Goal: Browse casually: Explore the website without a specific task or goal

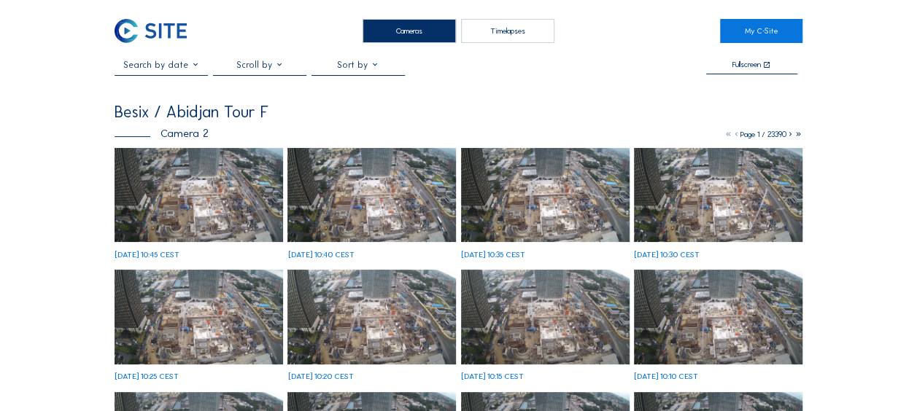
click at [206, 184] on img at bounding box center [198, 195] width 168 height 95
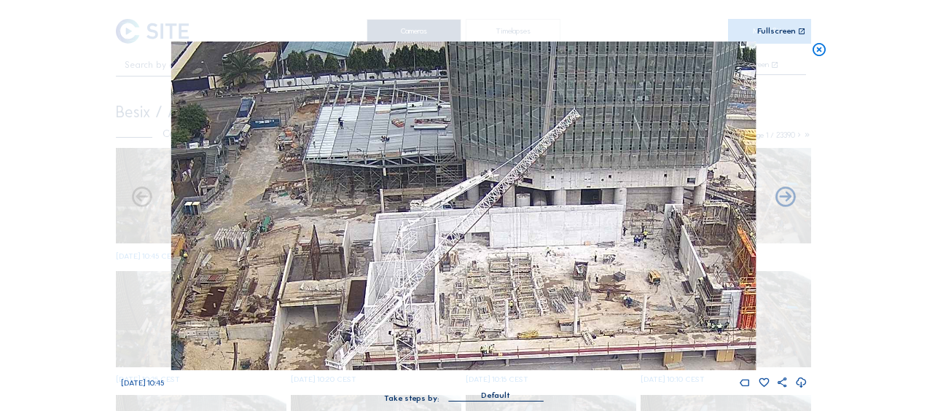
drag, startPoint x: 392, startPoint y: 83, endPoint x: 401, endPoint y: 133, distance: 50.5
click at [401, 133] on img at bounding box center [463, 206] width 585 height 329
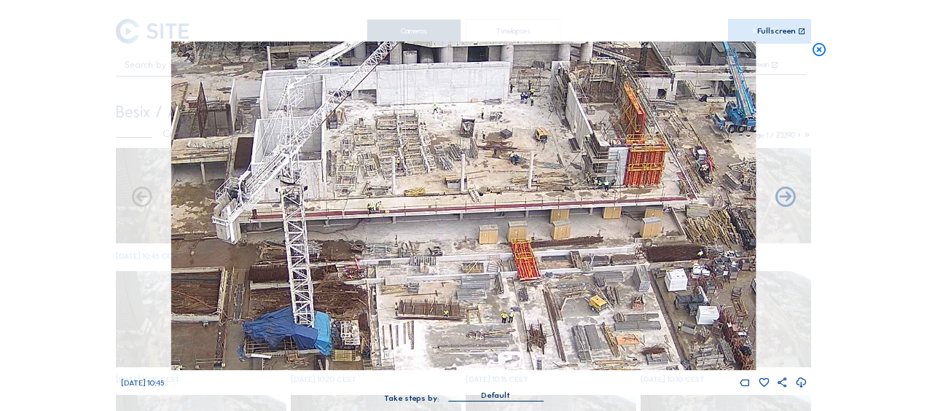
drag, startPoint x: 411, startPoint y: 253, endPoint x: 430, endPoint y: 184, distance: 72.0
click at [292, 87] on img at bounding box center [463, 206] width 585 height 329
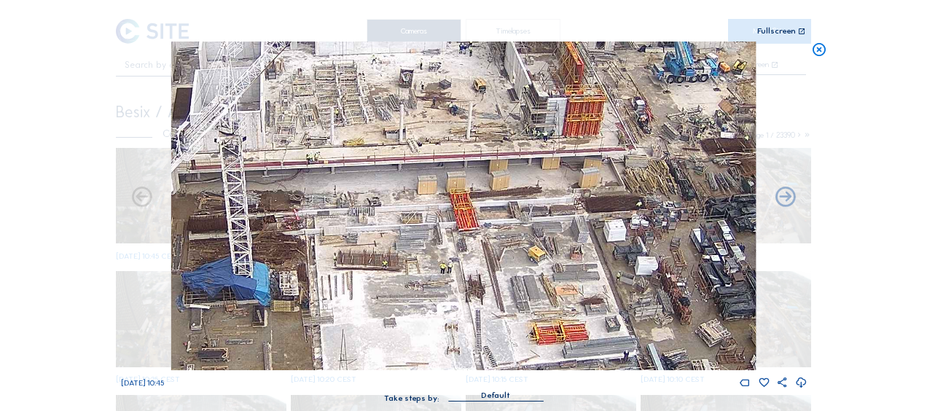
drag, startPoint x: 431, startPoint y: 201, endPoint x: 366, endPoint y: 148, distance: 83.9
click at [363, 140] on img at bounding box center [463, 206] width 585 height 329
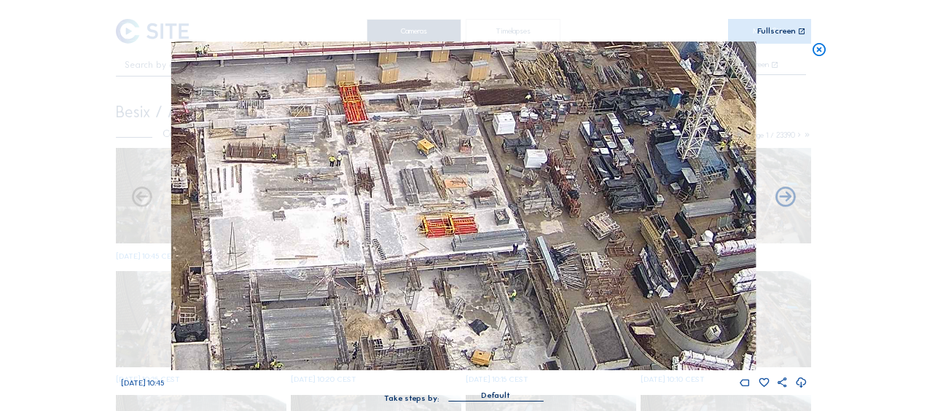
drag, startPoint x: 481, startPoint y: 207, endPoint x: 410, endPoint y: 132, distance: 103.7
click at [410, 132] on img at bounding box center [463, 206] width 585 height 329
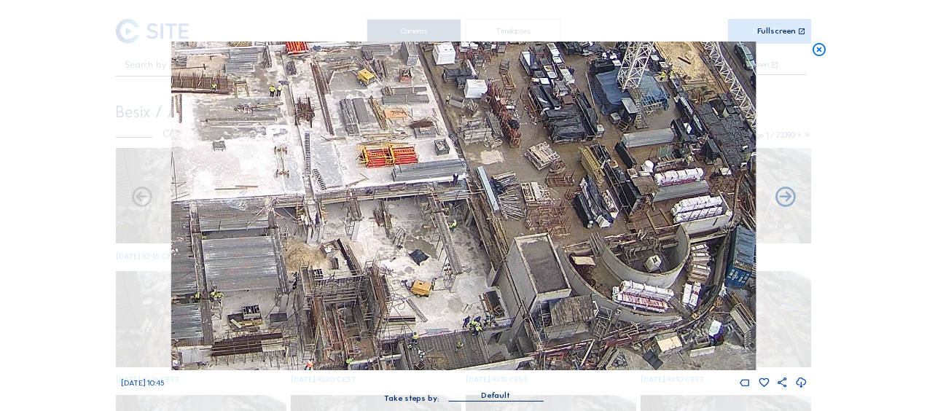
drag, startPoint x: 426, startPoint y: 192, endPoint x: 365, endPoint y: 124, distance: 91.9
click at [365, 122] on img at bounding box center [463, 206] width 585 height 329
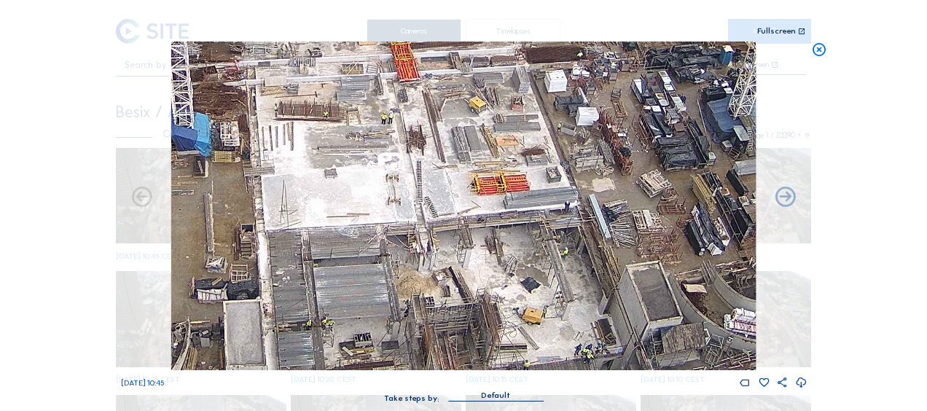
drag, startPoint x: 276, startPoint y: 211, endPoint x: 389, endPoint y: 239, distance: 116.4
click at [389, 239] on img at bounding box center [463, 206] width 585 height 329
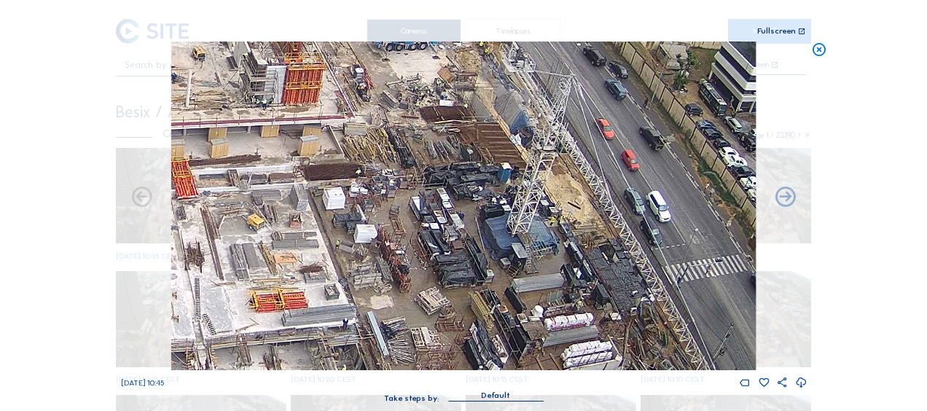
drag, startPoint x: 464, startPoint y: 153, endPoint x: 238, endPoint y: 276, distance: 257.1
click at [238, 276] on img at bounding box center [463, 206] width 585 height 329
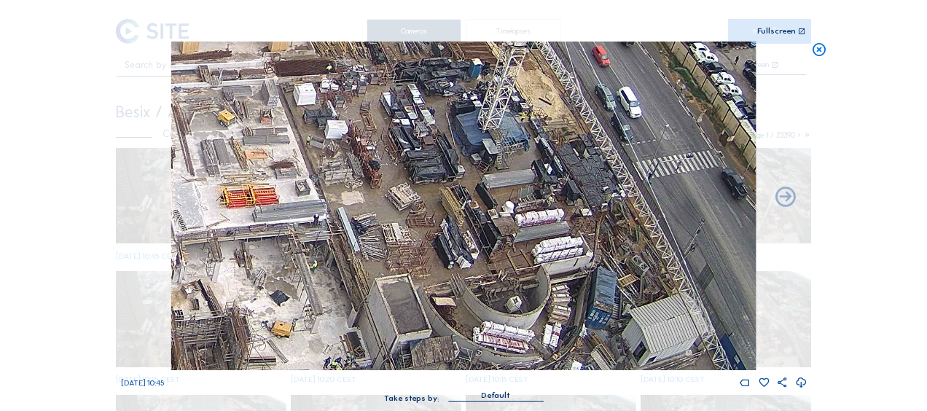
drag, startPoint x: 459, startPoint y: 239, endPoint x: 435, endPoint y: 130, distance: 112.1
click at [435, 130] on img at bounding box center [463, 206] width 585 height 329
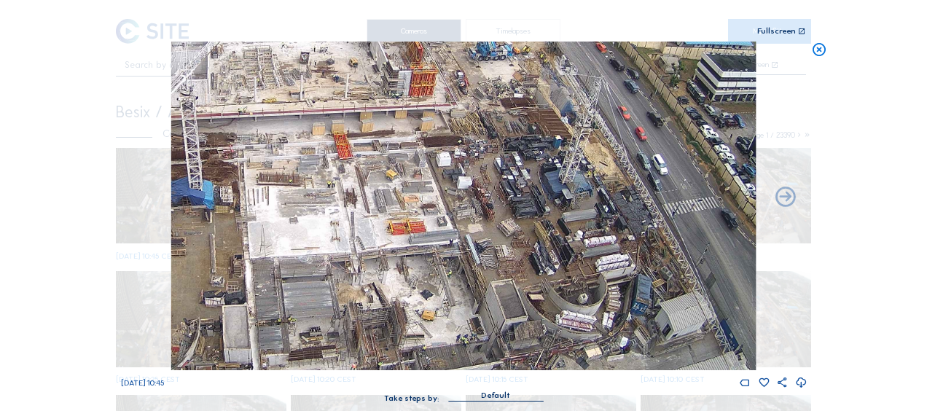
drag, startPoint x: 370, startPoint y: 168, endPoint x: 451, endPoint y: 201, distance: 86.7
click at [451, 201] on img at bounding box center [463, 206] width 585 height 329
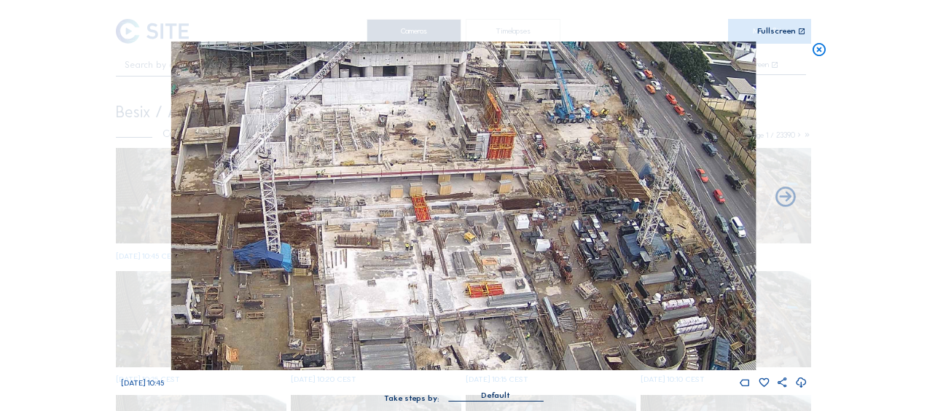
drag, startPoint x: 377, startPoint y: 141, endPoint x: 456, endPoint y: 204, distance: 101.7
click at [456, 204] on img at bounding box center [463, 206] width 585 height 329
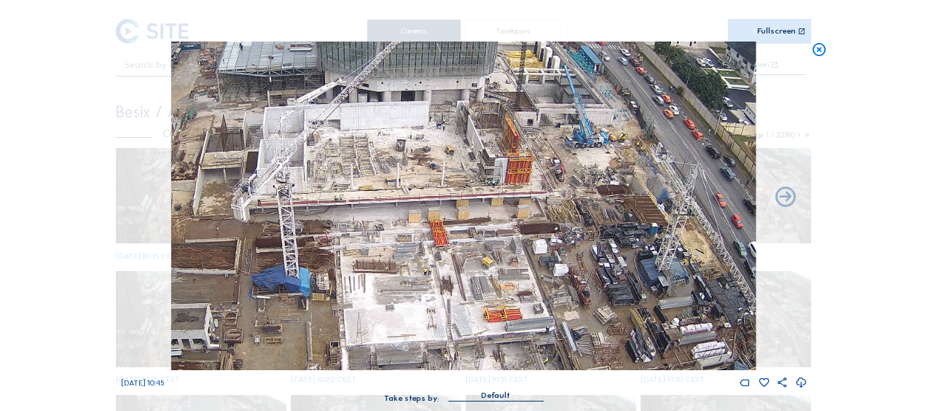
drag, startPoint x: 476, startPoint y: 192, endPoint x: 540, endPoint y: 246, distance: 82.8
click at [540, 246] on img at bounding box center [463, 206] width 585 height 329
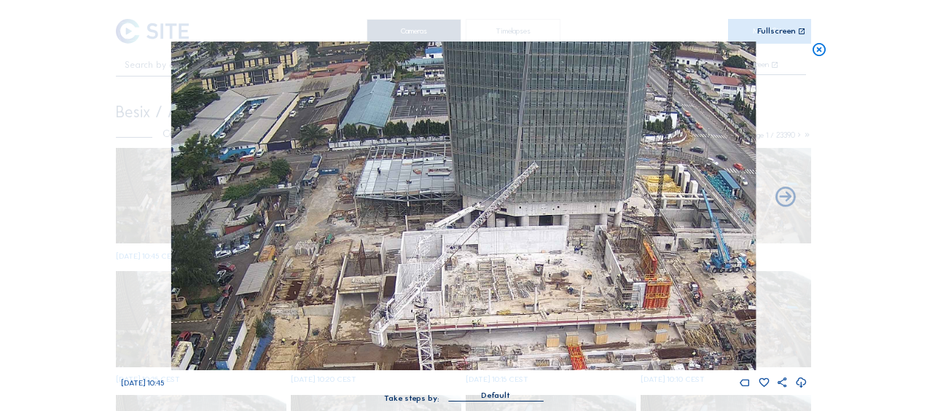
drag, startPoint x: 370, startPoint y: 146, endPoint x: 444, endPoint y: 217, distance: 103.1
click at [444, 217] on img at bounding box center [463, 206] width 585 height 329
click at [820, 47] on icon at bounding box center [820, 50] width 16 height 17
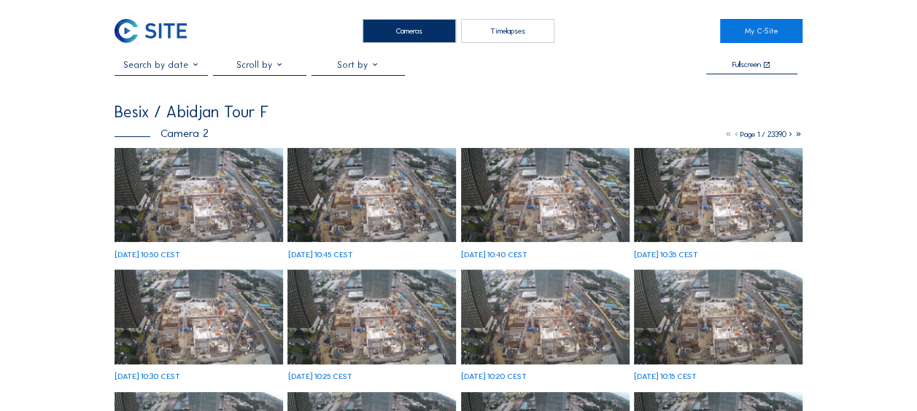
click at [178, 191] on img at bounding box center [198, 195] width 168 height 95
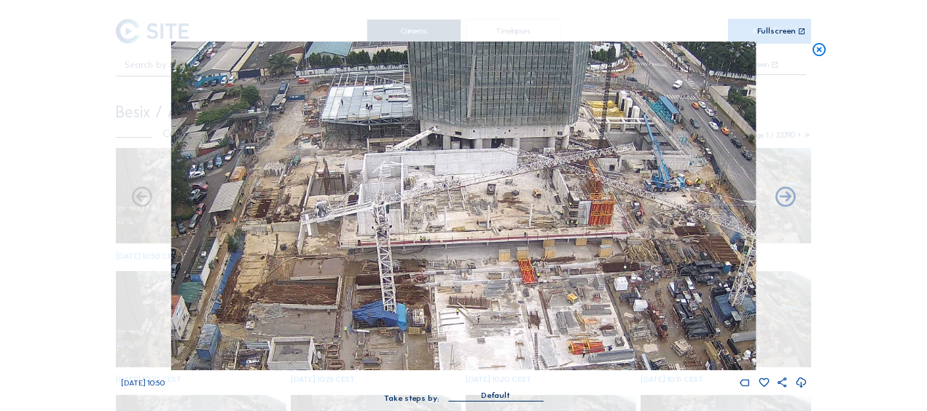
drag, startPoint x: 225, startPoint y: 95, endPoint x: 249, endPoint y: 182, distance: 90.7
click at [249, 182] on img at bounding box center [463, 206] width 585 height 329
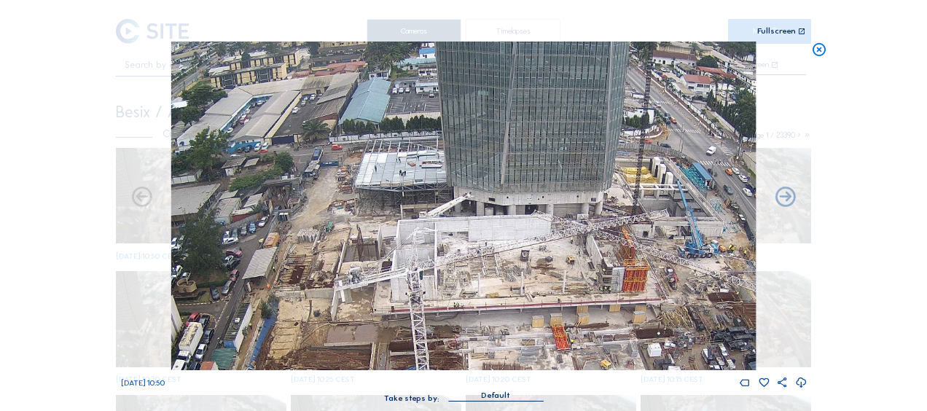
drag, startPoint x: 328, startPoint y: 120, endPoint x: 359, endPoint y: 185, distance: 72.7
click at [359, 185] on img at bounding box center [463, 206] width 585 height 329
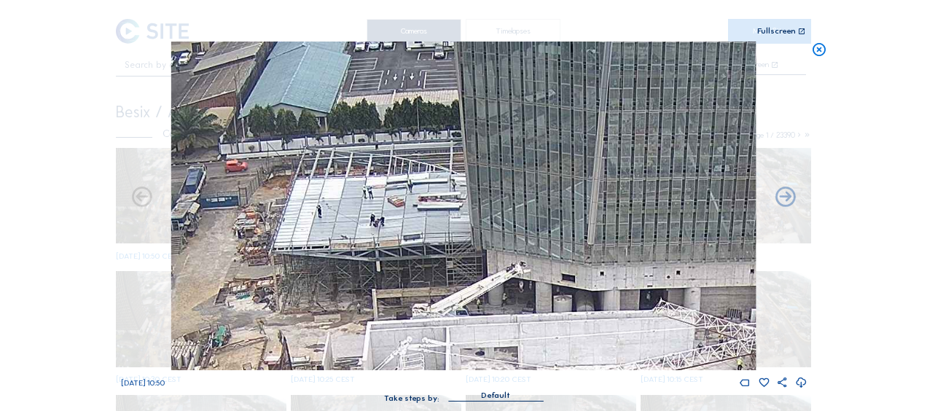
drag, startPoint x: 376, startPoint y: 178, endPoint x: 267, endPoint y: 236, distance: 123.3
click at [267, 236] on img at bounding box center [463, 206] width 585 height 329
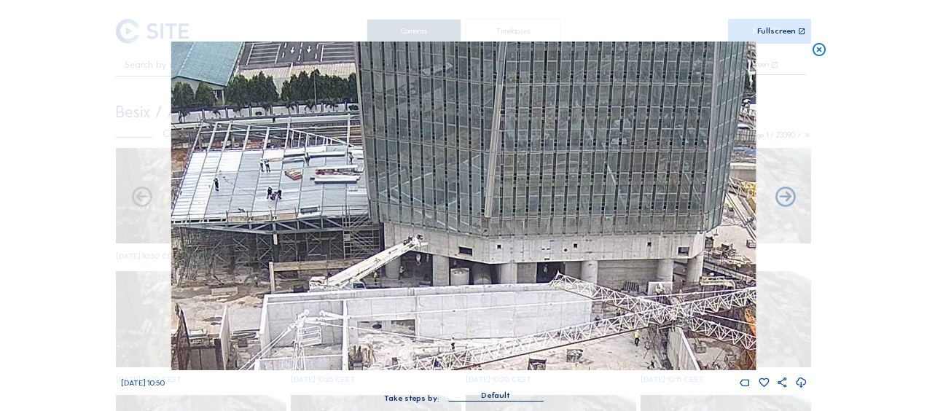
drag, startPoint x: 447, startPoint y: 241, endPoint x: 357, endPoint y: 232, distance: 90.2
click at [353, 227] on img at bounding box center [463, 206] width 585 height 329
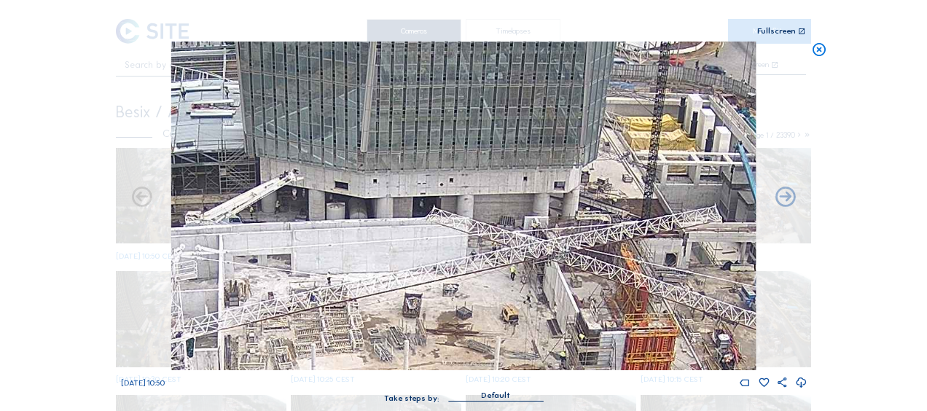
drag, startPoint x: 490, startPoint y: 260, endPoint x: 378, endPoint y: 188, distance: 133.1
click at [378, 188] on img at bounding box center [463, 206] width 585 height 329
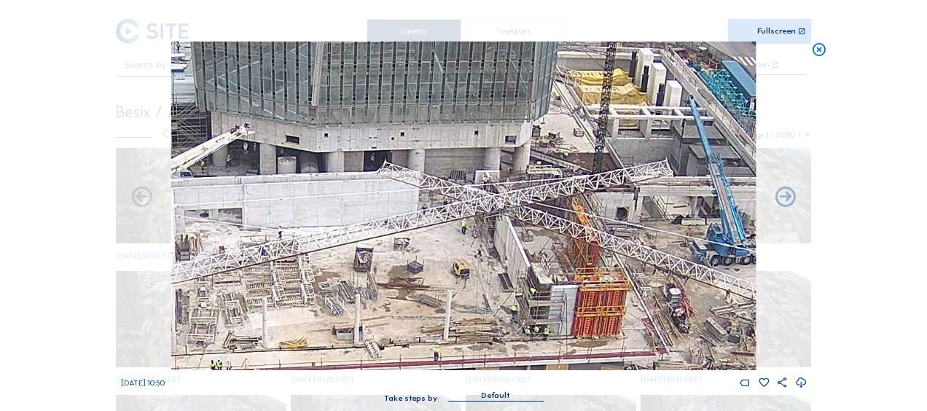
drag, startPoint x: 403, startPoint y: 214, endPoint x: 472, endPoint y: 252, distance: 78.3
click at [408, 197] on img at bounding box center [463, 206] width 585 height 329
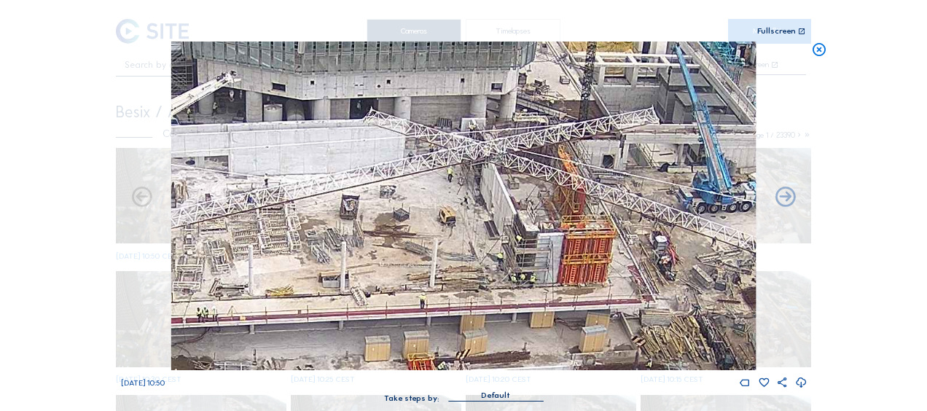
drag, startPoint x: 478, startPoint y: 281, endPoint x: 472, endPoint y: 203, distance: 79.0
click at [470, 203] on img at bounding box center [463, 206] width 585 height 329
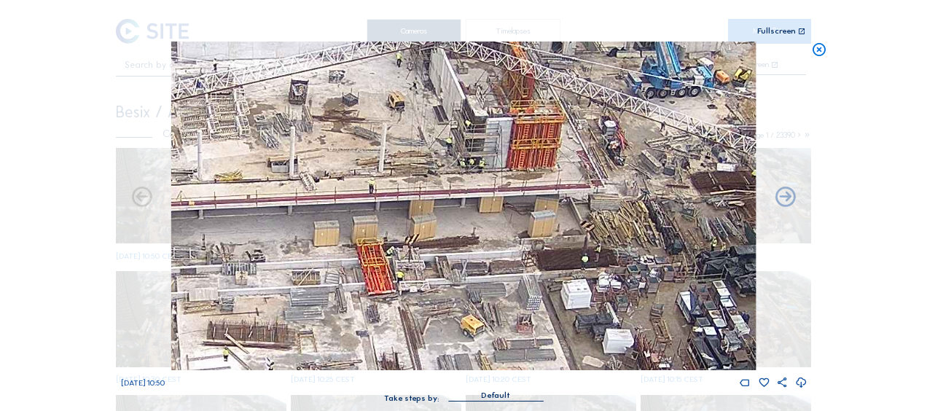
drag, startPoint x: 538, startPoint y: 315, endPoint x: 493, endPoint y: 262, distance: 69.8
click at [493, 262] on img at bounding box center [463, 206] width 585 height 329
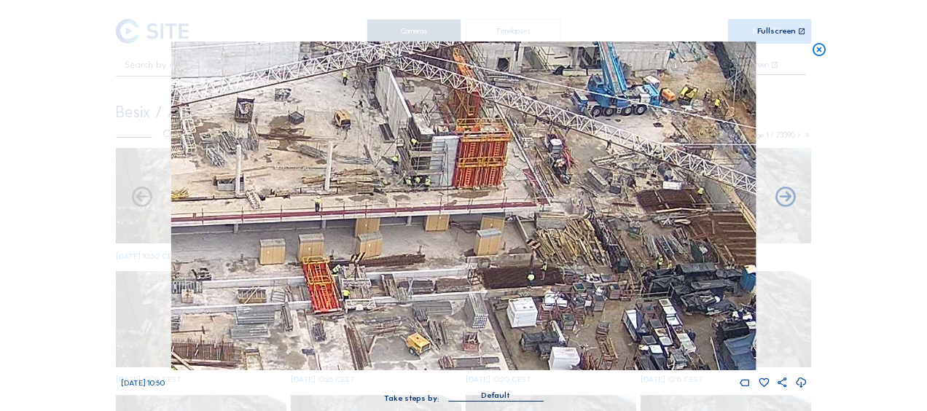
drag, startPoint x: 375, startPoint y: 274, endPoint x: 338, endPoint y: 304, distance: 47.1
click at [338, 304] on img at bounding box center [463, 206] width 585 height 329
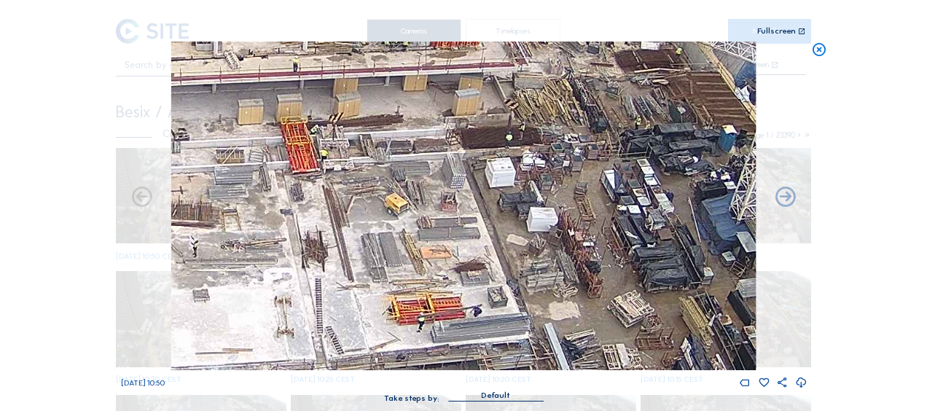
drag, startPoint x: 500, startPoint y: 219, endPoint x: 493, endPoint y: 145, distance: 74.0
click at [493, 145] on img at bounding box center [463, 206] width 585 height 329
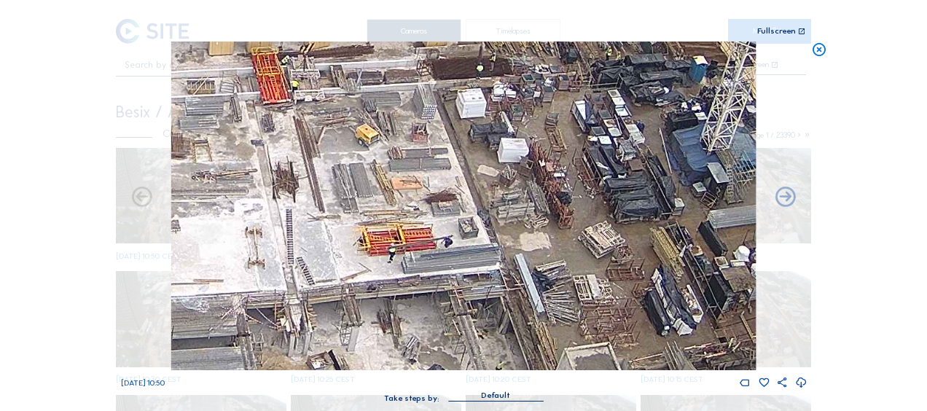
drag, startPoint x: 479, startPoint y: 280, endPoint x: 453, endPoint y: 227, distance: 58.7
click at [453, 227] on img at bounding box center [463, 206] width 585 height 329
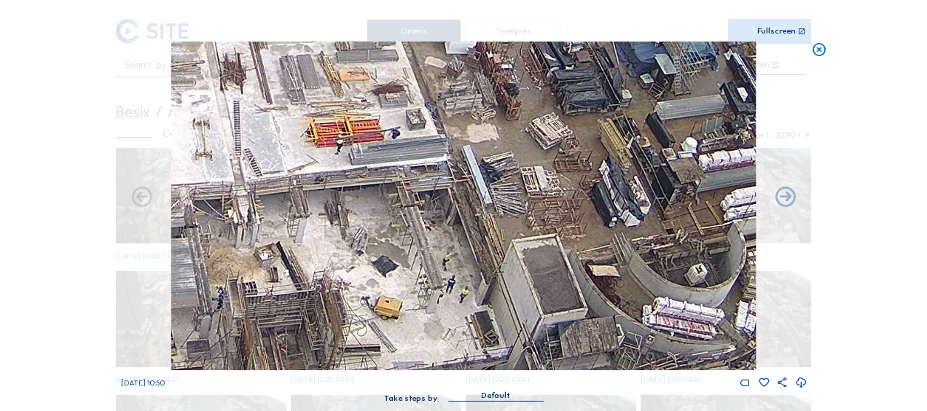
drag, startPoint x: 511, startPoint y: 280, endPoint x: 413, endPoint y: 79, distance: 224.0
click at [416, 72] on img at bounding box center [463, 206] width 585 height 329
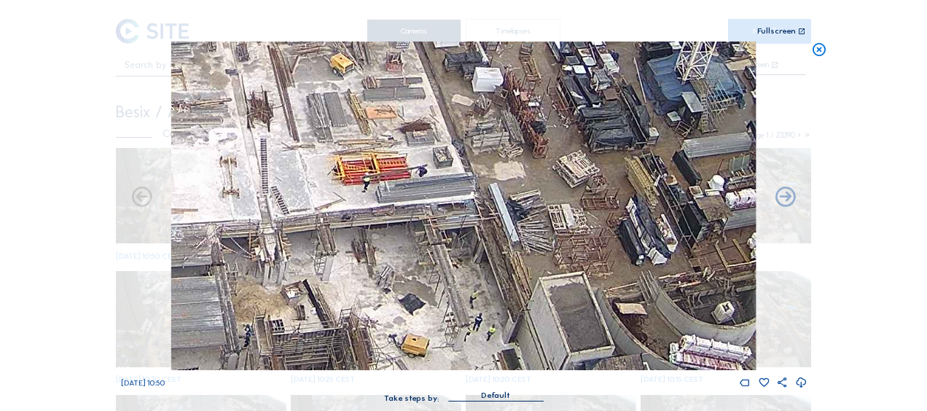
drag, startPoint x: 286, startPoint y: 85, endPoint x: 358, endPoint y: 222, distance: 154.9
click at [359, 222] on img at bounding box center [463, 206] width 585 height 329
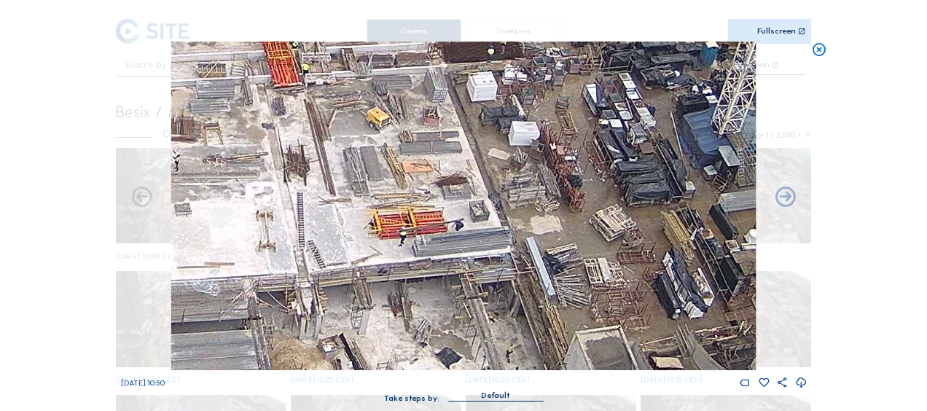
drag, startPoint x: 286, startPoint y: 152, endPoint x: 353, endPoint y: 241, distance: 111.4
click at [322, 208] on img at bounding box center [463, 206] width 585 height 329
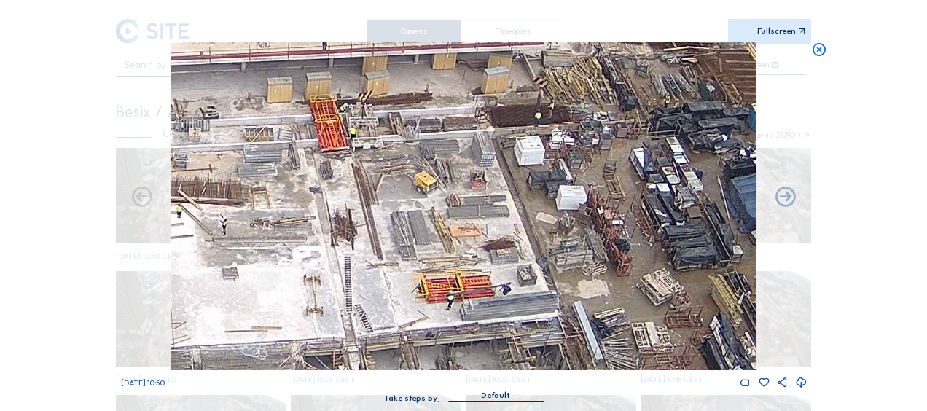
drag, startPoint x: 277, startPoint y: 191, endPoint x: 299, endPoint y: 189, distance: 22.0
click at [324, 252] on img at bounding box center [463, 206] width 585 height 329
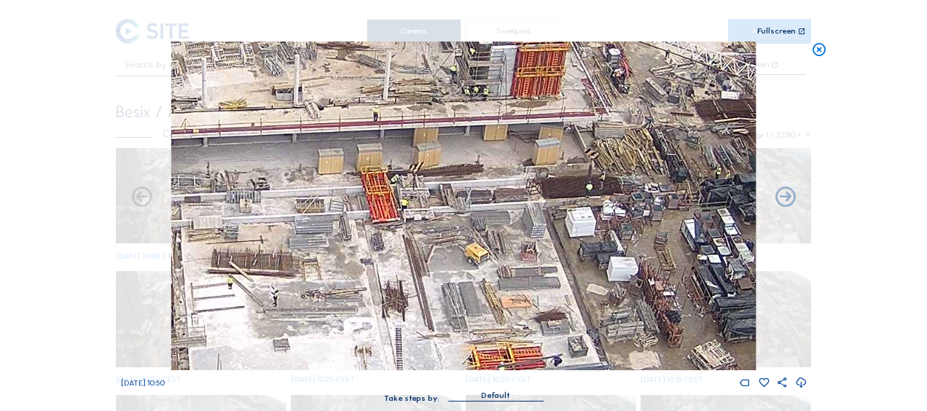
drag, startPoint x: 281, startPoint y: 182, endPoint x: 332, endPoint y: 257, distance: 91.2
click at [332, 257] on img at bounding box center [463, 206] width 585 height 329
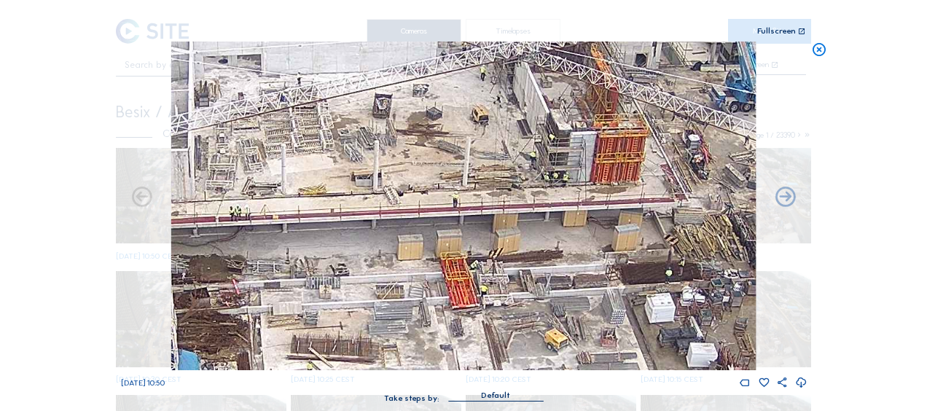
drag, startPoint x: 285, startPoint y: 181, endPoint x: 350, endPoint y: 275, distance: 114.3
click at [365, 267] on img at bounding box center [463, 206] width 585 height 329
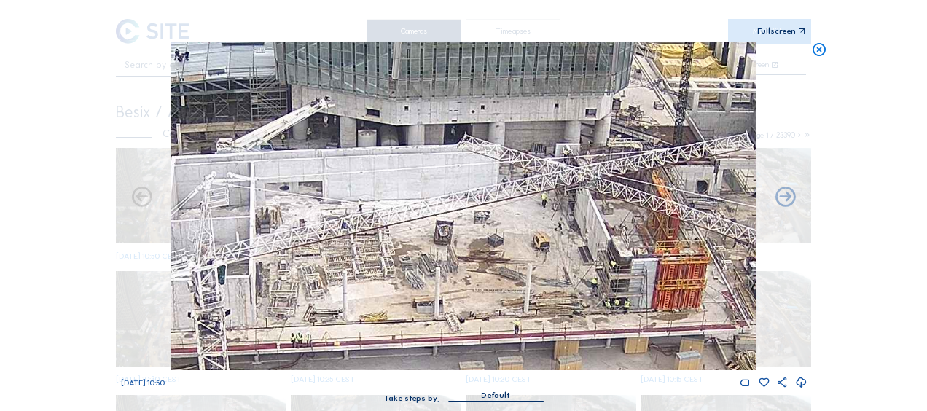
drag, startPoint x: 274, startPoint y: 198, endPoint x: 335, endPoint y: 325, distance: 140.9
click at [335, 325] on img at bounding box center [463, 206] width 585 height 329
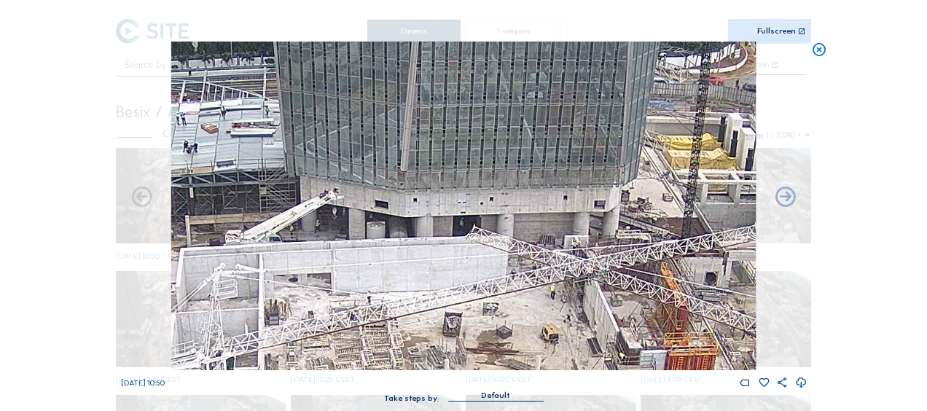
drag, startPoint x: 271, startPoint y: 235, endPoint x: 284, endPoint y: 322, distance: 88.6
click at [281, 325] on img at bounding box center [463, 206] width 585 height 329
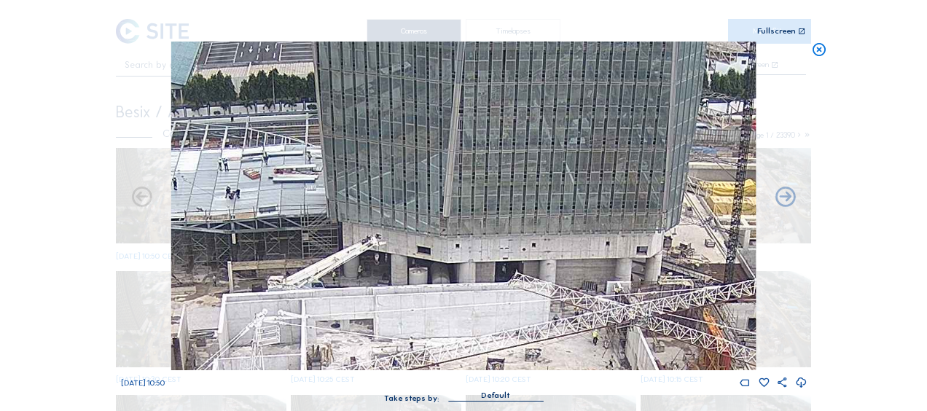
drag, startPoint x: 264, startPoint y: 162, endPoint x: 315, endPoint y: 225, distance: 80.9
click at [315, 225] on img at bounding box center [463, 206] width 585 height 329
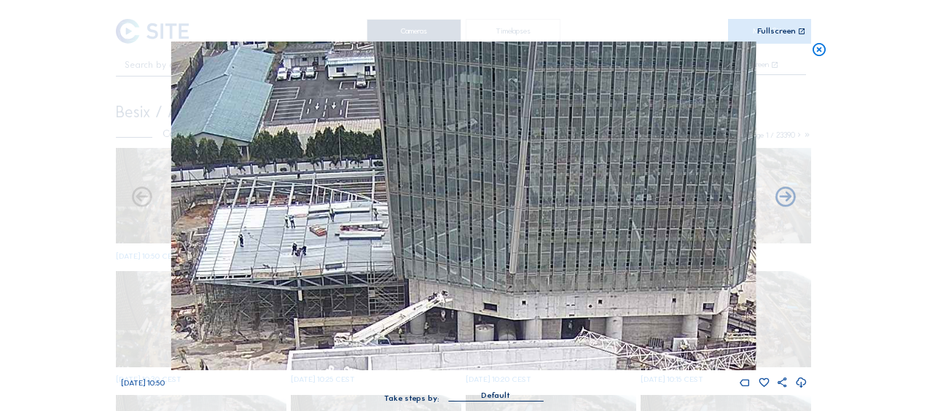
drag, startPoint x: 255, startPoint y: 187, endPoint x: 321, endPoint y: 236, distance: 82.3
click at [321, 236] on img at bounding box center [463, 206] width 585 height 329
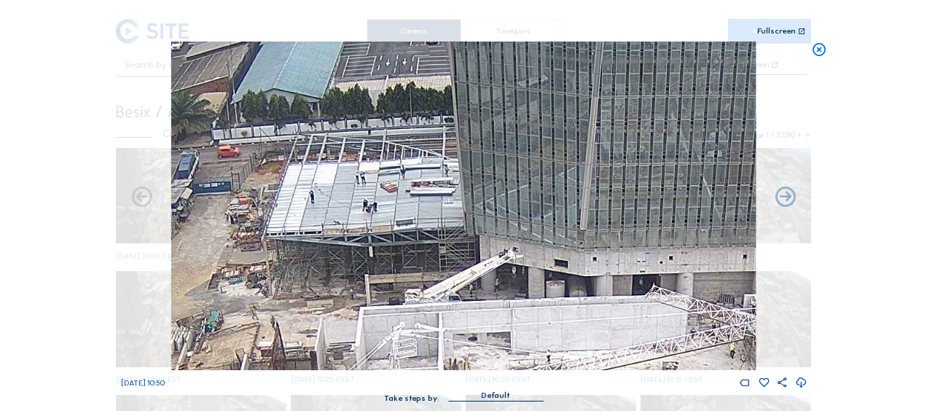
drag, startPoint x: 224, startPoint y: 290, endPoint x: 289, endPoint y: 235, distance: 85.3
click at [289, 235] on img at bounding box center [463, 206] width 585 height 329
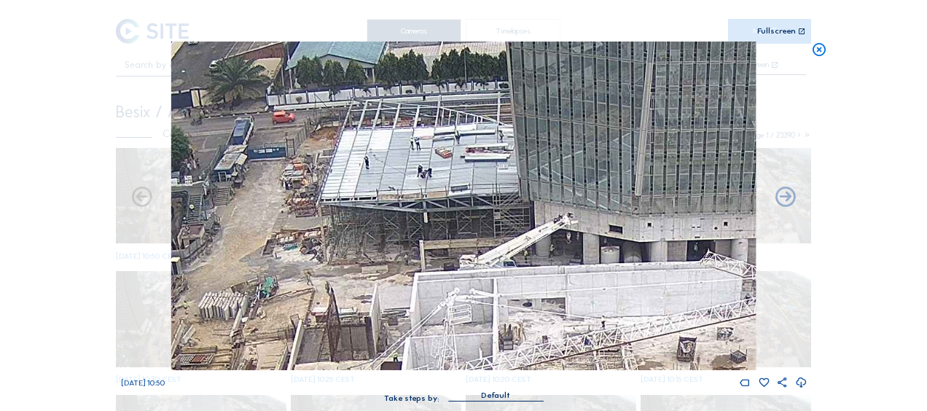
drag, startPoint x: 262, startPoint y: 283, endPoint x: 313, endPoint y: 252, distance: 58.9
click at [313, 252] on img at bounding box center [463, 206] width 585 height 329
click at [818, 50] on icon at bounding box center [820, 50] width 16 height 17
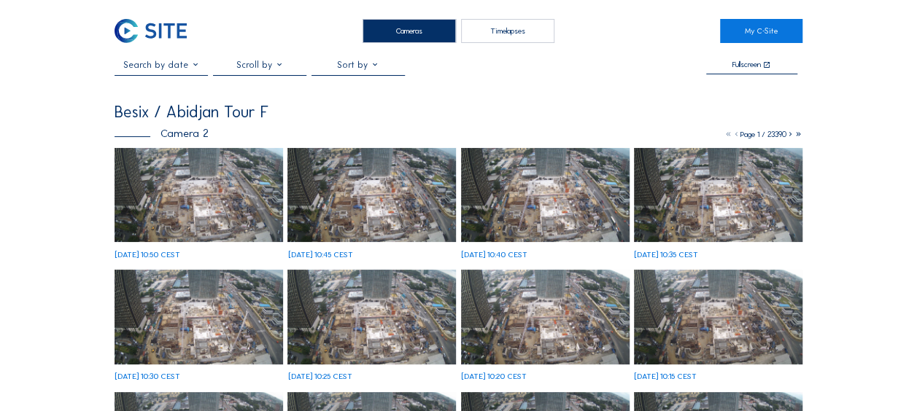
click at [180, 230] on img at bounding box center [198, 195] width 168 height 95
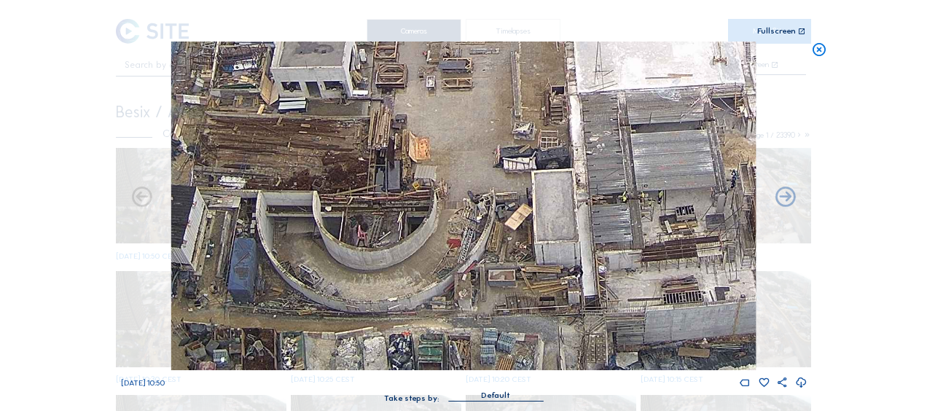
drag, startPoint x: 384, startPoint y: 318, endPoint x: 390, endPoint y: 254, distance: 64.4
click at [390, 254] on img at bounding box center [463, 206] width 585 height 329
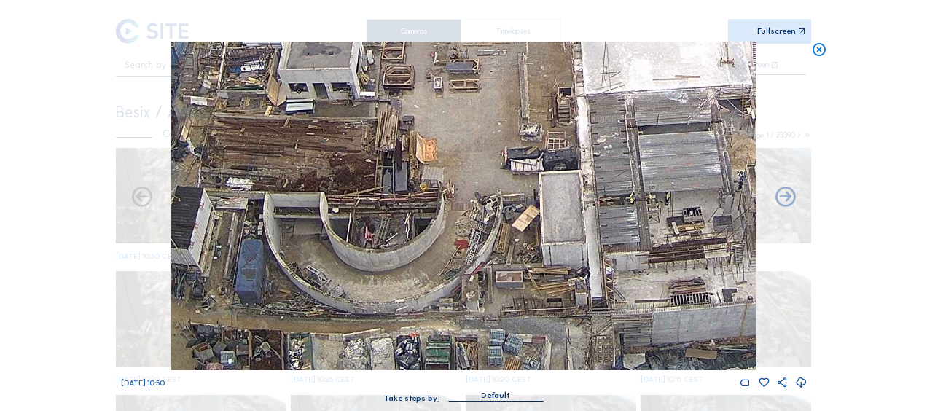
drag, startPoint x: 367, startPoint y: 273, endPoint x: 405, endPoint y: 270, distance: 38.0
click at [405, 270] on img at bounding box center [463, 206] width 585 height 329
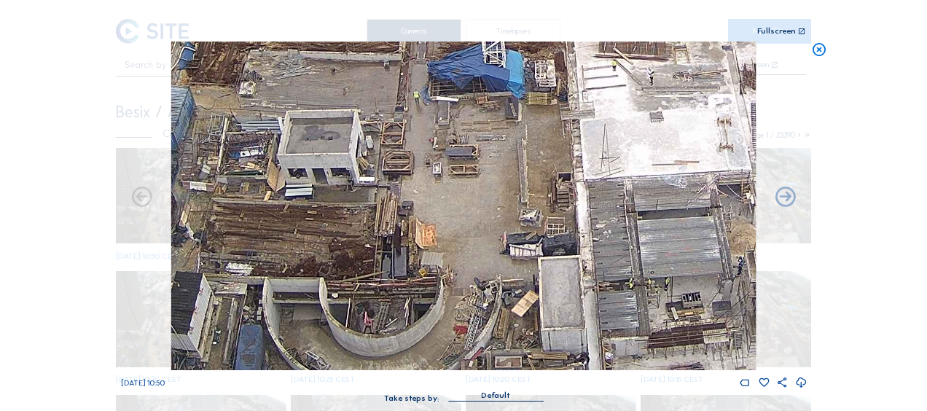
drag, startPoint x: 446, startPoint y: 257, endPoint x: 435, endPoint y: 291, distance: 35.5
click at [435, 291] on img at bounding box center [463, 206] width 585 height 329
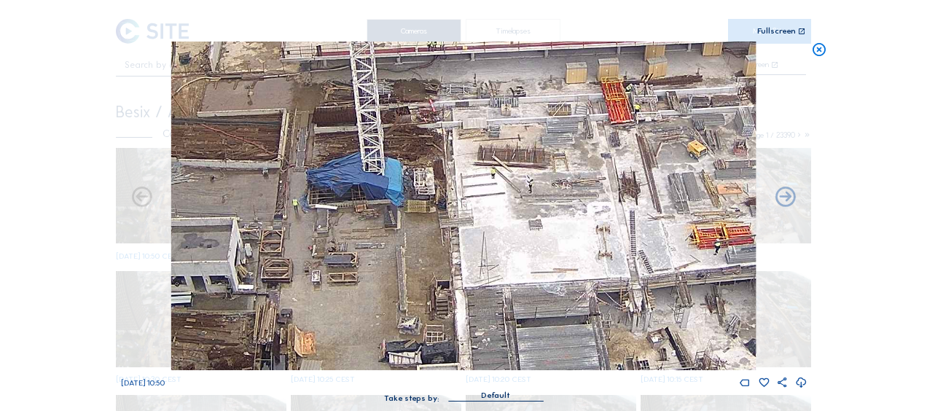
drag, startPoint x: 529, startPoint y: 227, endPoint x: 473, endPoint y: 240, distance: 57.5
click at [438, 277] on img at bounding box center [463, 206] width 585 height 329
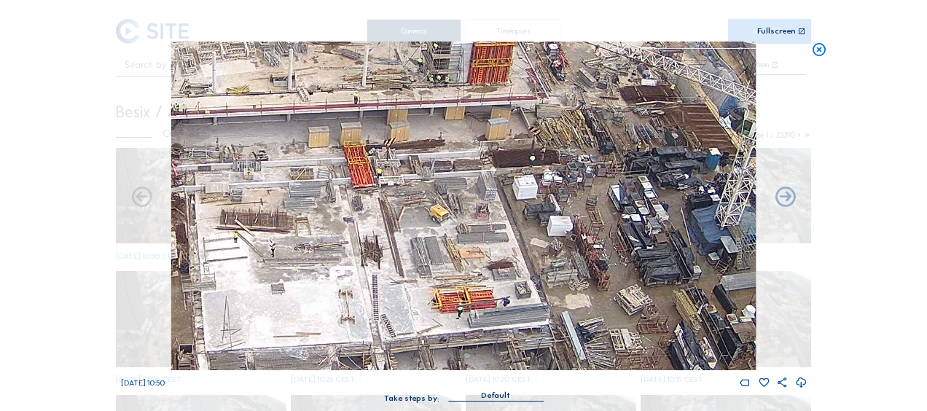
drag, startPoint x: 589, startPoint y: 215, endPoint x: 314, endPoint y: 304, distance: 289.6
click at [314, 304] on img at bounding box center [463, 206] width 585 height 329
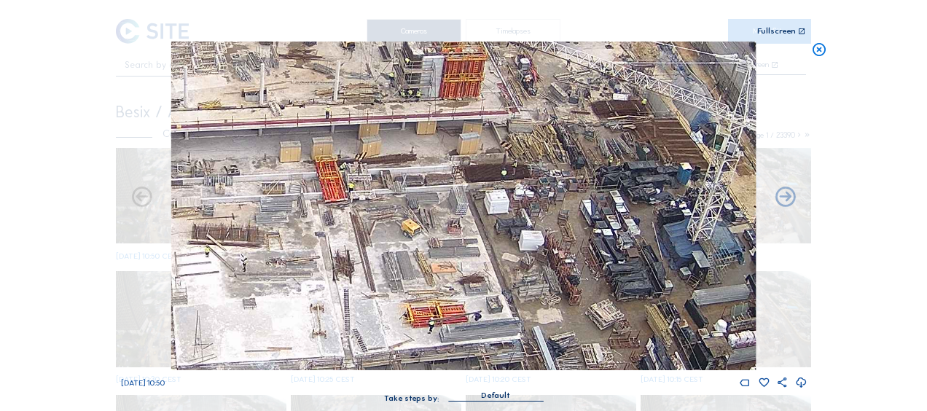
drag, startPoint x: 560, startPoint y: 208, endPoint x: 535, endPoint y: 219, distance: 27.1
click at [535, 219] on img at bounding box center [463, 206] width 585 height 329
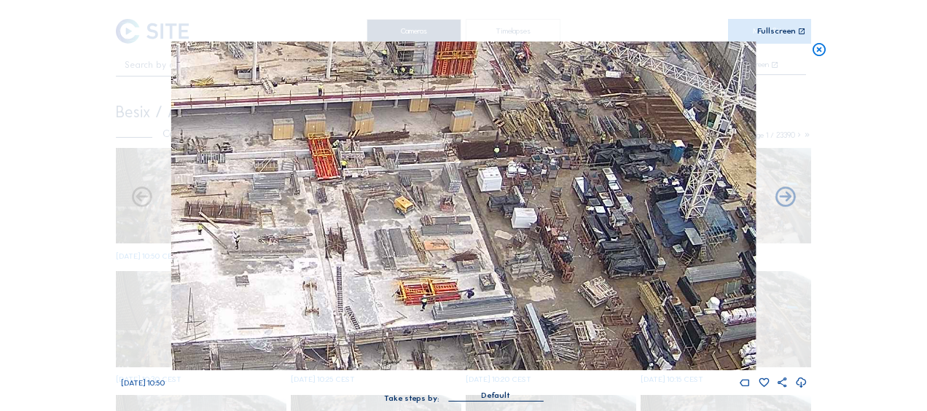
drag, startPoint x: 561, startPoint y: 285, endPoint x: 538, endPoint y: 203, distance: 84.9
click at [538, 203] on img at bounding box center [463, 206] width 585 height 329
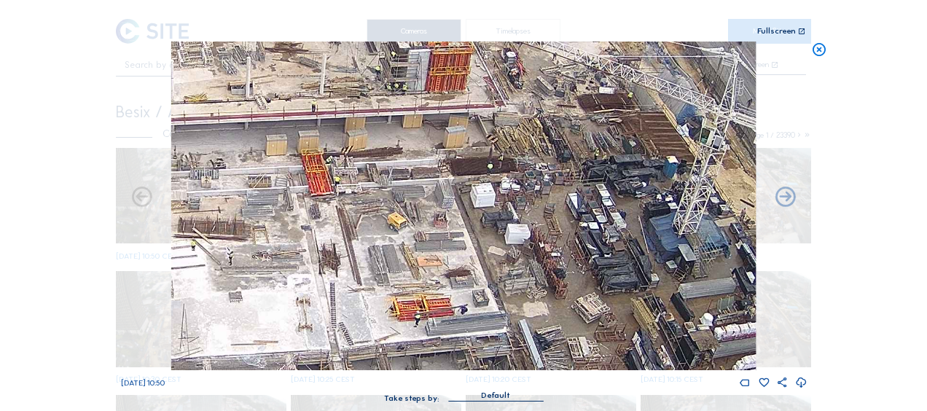
drag, startPoint x: 563, startPoint y: 230, endPoint x: 572, endPoint y: 290, distance: 61.1
click at [572, 290] on img at bounding box center [463, 206] width 585 height 329
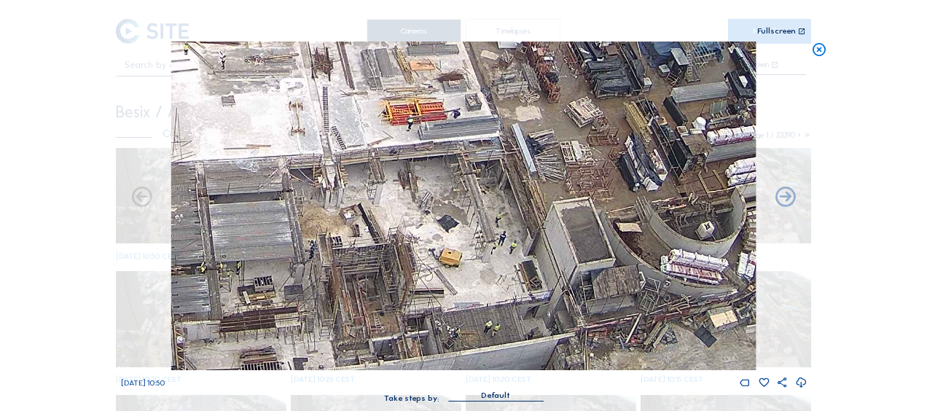
drag, startPoint x: 541, startPoint y: 296, endPoint x: 534, endPoint y: 102, distance: 194.1
click at [534, 102] on img at bounding box center [463, 206] width 585 height 329
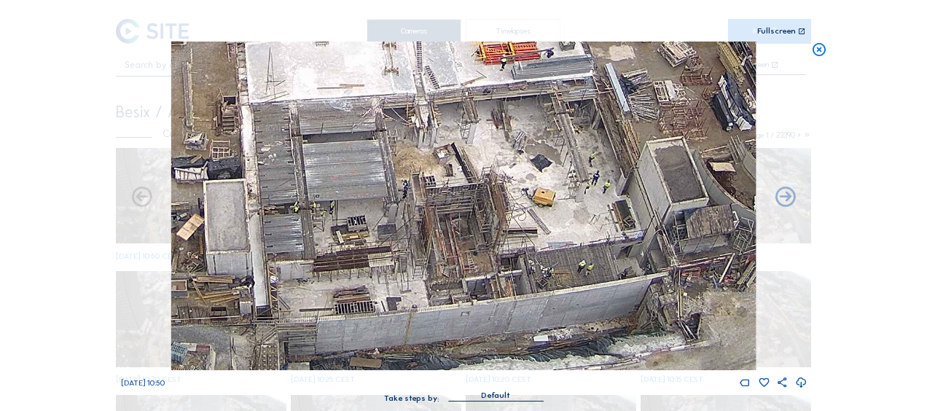
drag, startPoint x: 475, startPoint y: 254, endPoint x: 583, endPoint y: 122, distance: 171.0
click at [583, 122] on img at bounding box center [463, 206] width 585 height 329
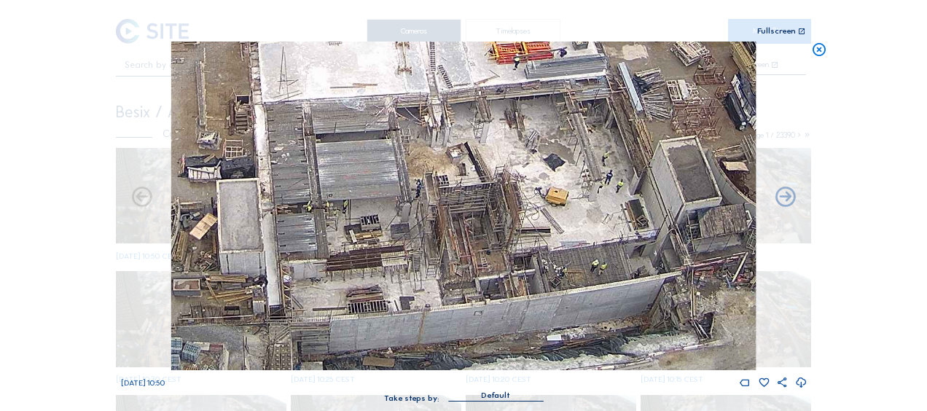
drag, startPoint x: 349, startPoint y: 246, endPoint x: 478, endPoint y: 230, distance: 130.9
click at [478, 230] on img at bounding box center [463, 206] width 585 height 329
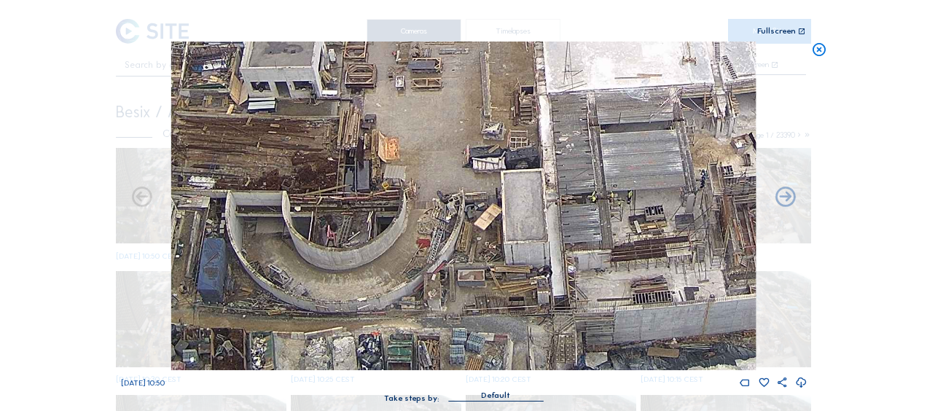
drag, startPoint x: 378, startPoint y: 294, endPoint x: 529, endPoint y: 238, distance: 161.0
click at [532, 236] on img at bounding box center [463, 206] width 585 height 329
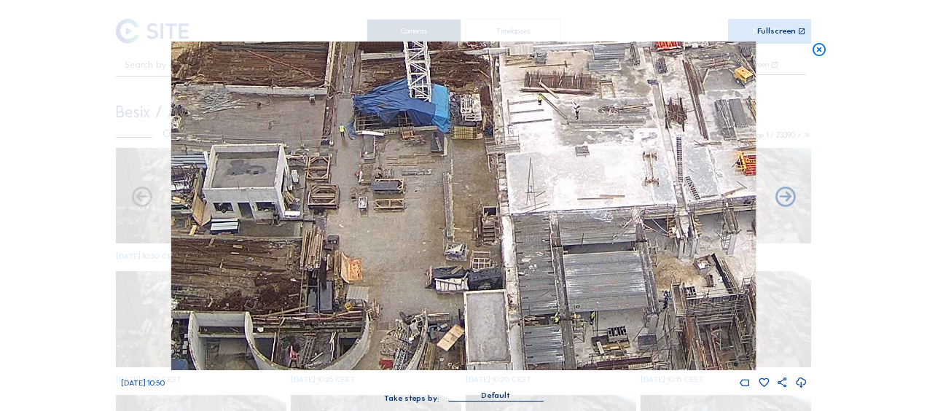
drag, startPoint x: 610, startPoint y: 285, endPoint x: 575, endPoint y: 295, distance: 37.0
click at [575, 294] on img at bounding box center [463, 206] width 585 height 329
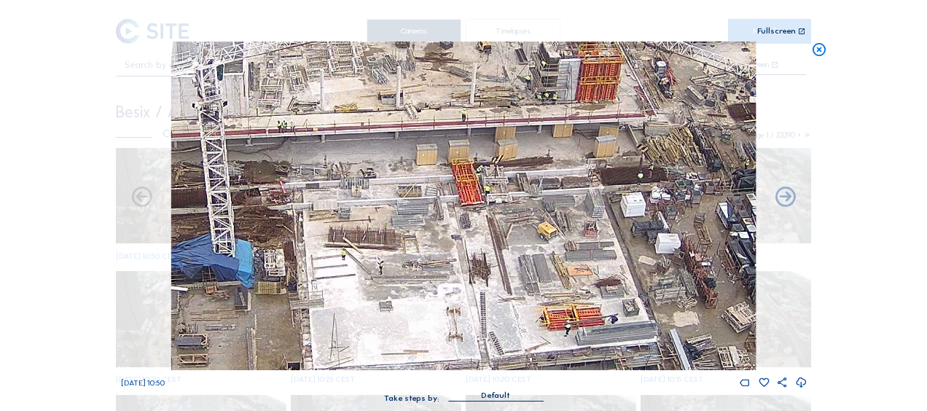
drag, startPoint x: 723, startPoint y: 153, endPoint x: 553, endPoint y: 299, distance: 223.9
click at [553, 300] on img at bounding box center [463, 206] width 585 height 329
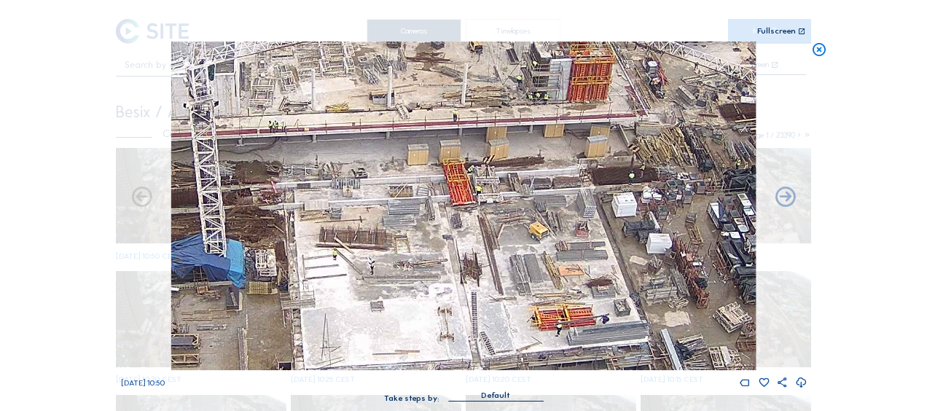
drag, startPoint x: 645, startPoint y: 232, endPoint x: 474, endPoint y: 271, distance: 175.7
click at [474, 271] on img at bounding box center [463, 206] width 585 height 329
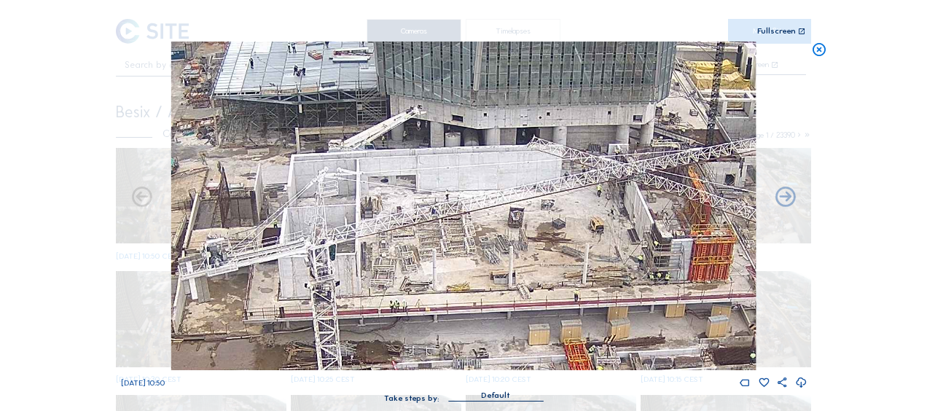
drag, startPoint x: 285, startPoint y: 109, endPoint x: 567, endPoint y: 242, distance: 311.8
click at [578, 251] on img at bounding box center [463, 206] width 585 height 329
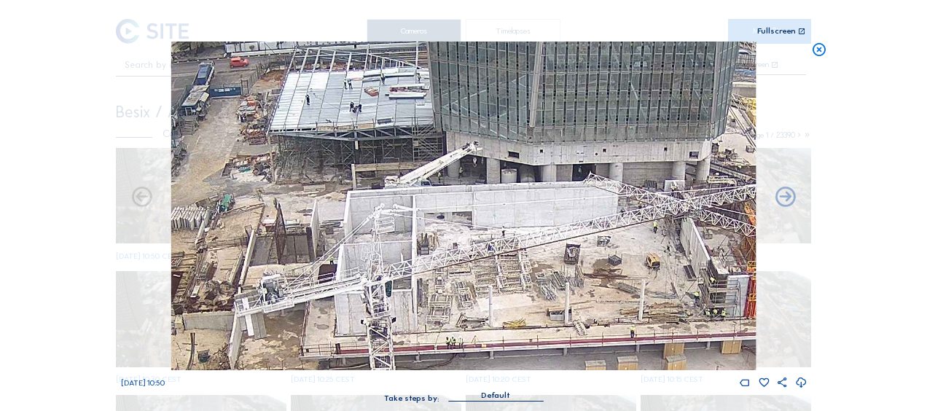
drag, startPoint x: 438, startPoint y: 233, endPoint x: 458, endPoint y: 237, distance: 20.0
click at [458, 237] on img at bounding box center [463, 206] width 585 height 329
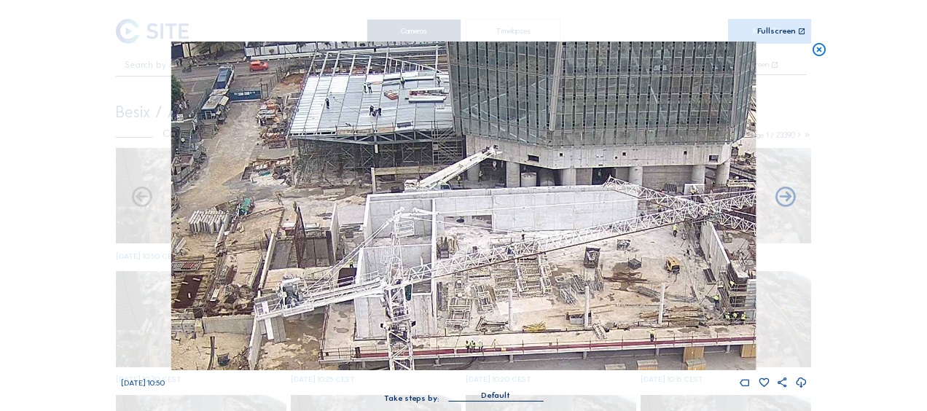
click at [820, 55] on icon at bounding box center [820, 50] width 16 height 17
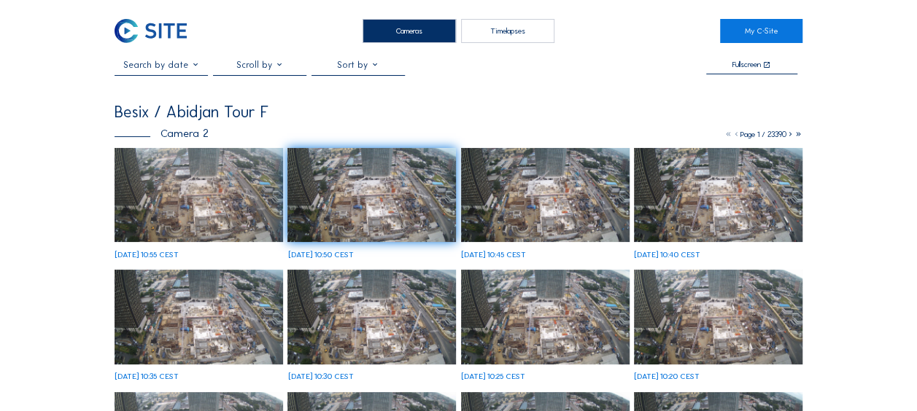
click at [198, 192] on img at bounding box center [198, 195] width 168 height 95
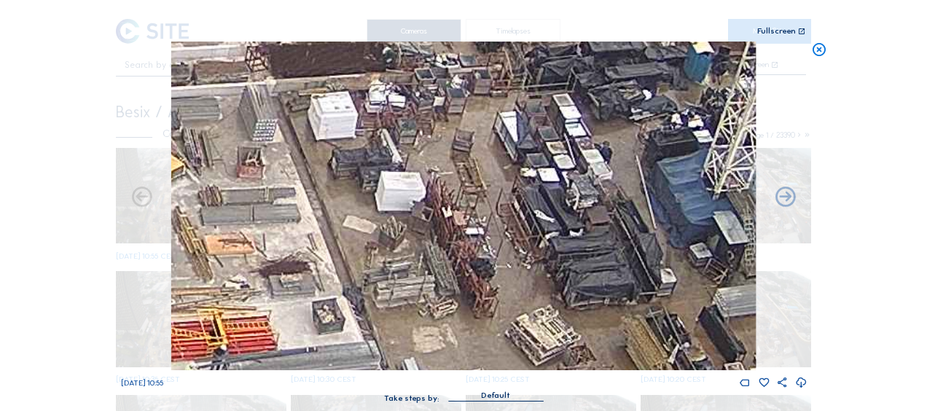
drag, startPoint x: 502, startPoint y: 212, endPoint x: 550, endPoint y: 337, distance: 133.7
click at [550, 337] on img at bounding box center [463, 206] width 585 height 329
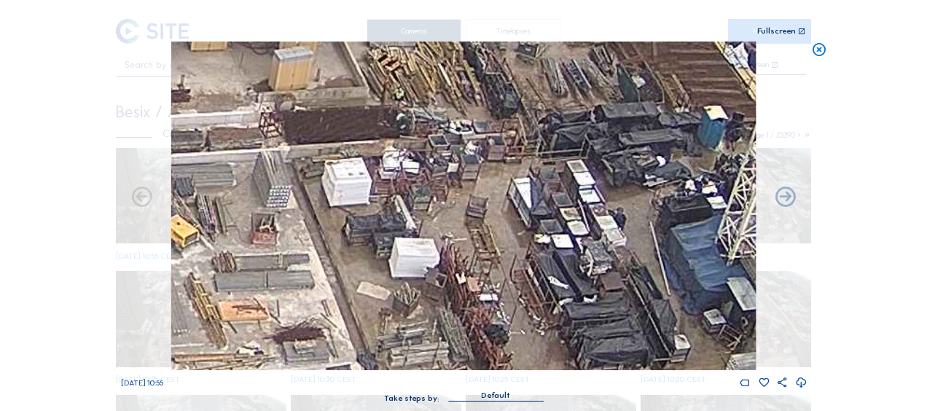
drag, startPoint x: 489, startPoint y: 221, endPoint x: 500, endPoint y: 282, distance: 62.2
click at [500, 282] on img at bounding box center [463, 206] width 585 height 329
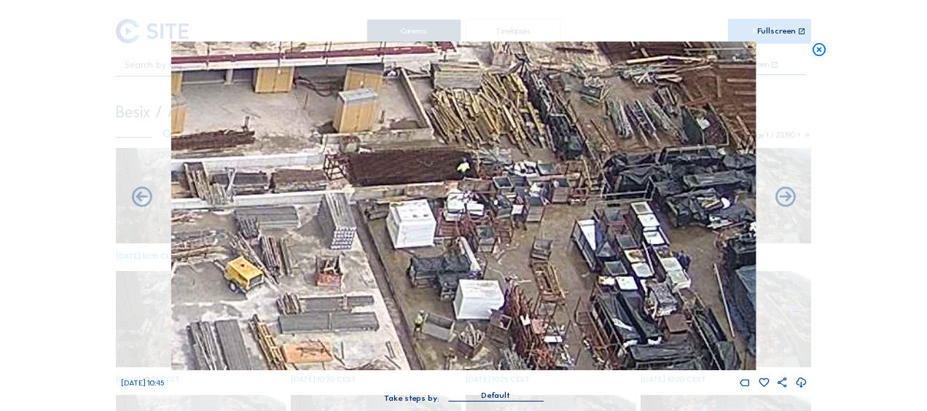
drag, startPoint x: 435, startPoint y: 209, endPoint x: 494, endPoint y: 249, distance: 71.4
click at [494, 249] on img at bounding box center [463, 206] width 585 height 329
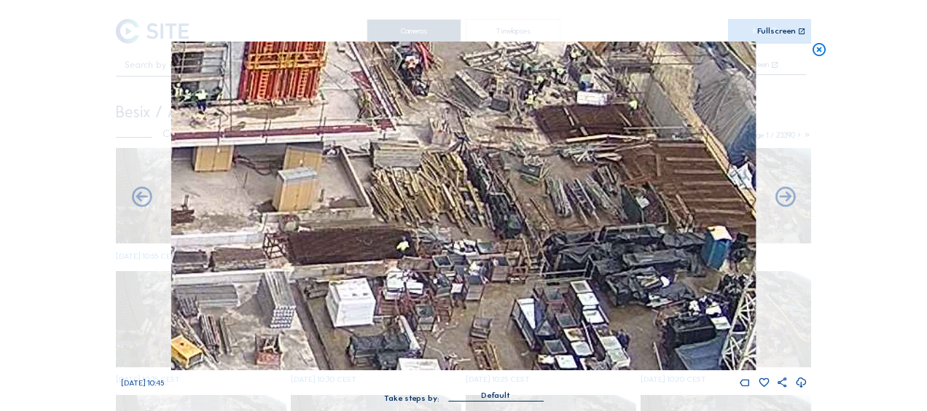
drag, startPoint x: 516, startPoint y: 165, endPoint x: 455, endPoint y: 227, distance: 87.7
click at [456, 229] on img at bounding box center [463, 206] width 585 height 329
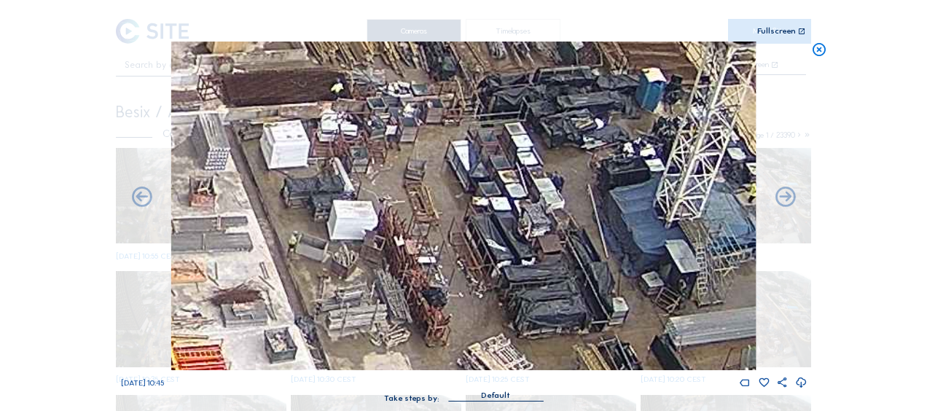
drag, startPoint x: 469, startPoint y: 274, endPoint x: 407, endPoint y: 114, distance: 172.0
click at [407, 114] on img at bounding box center [463, 206] width 585 height 329
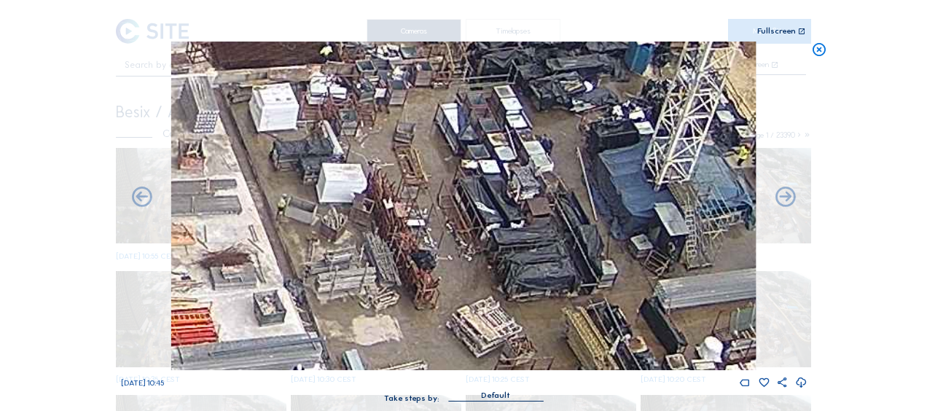
drag, startPoint x: 437, startPoint y: 227, endPoint x: 413, endPoint y: 157, distance: 74.7
click at [413, 157] on img at bounding box center [463, 206] width 585 height 329
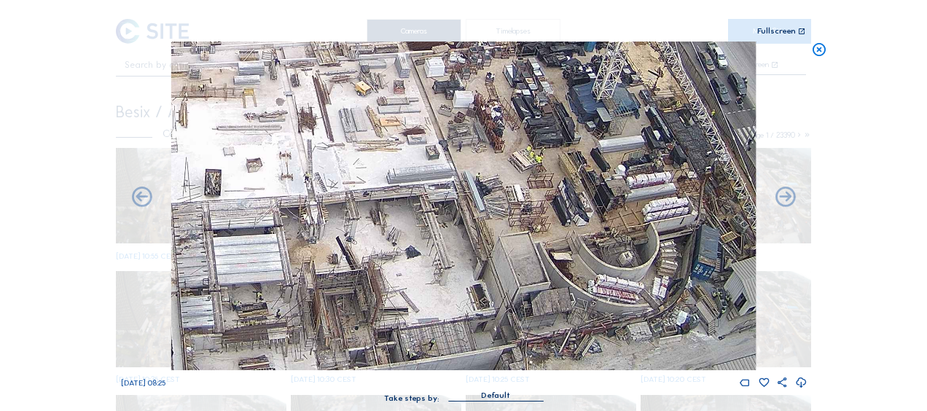
drag, startPoint x: 384, startPoint y: 254, endPoint x: 468, endPoint y: 176, distance: 115.1
click at [468, 176] on img at bounding box center [463, 206] width 585 height 329
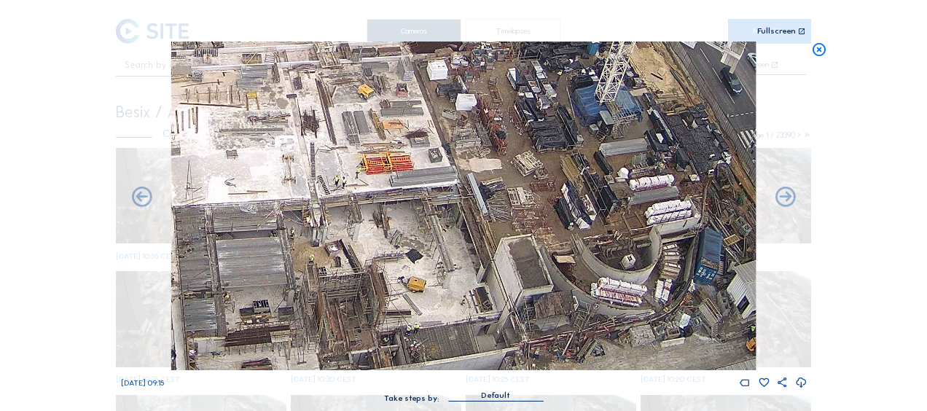
click at [817, 54] on icon at bounding box center [820, 50] width 16 height 17
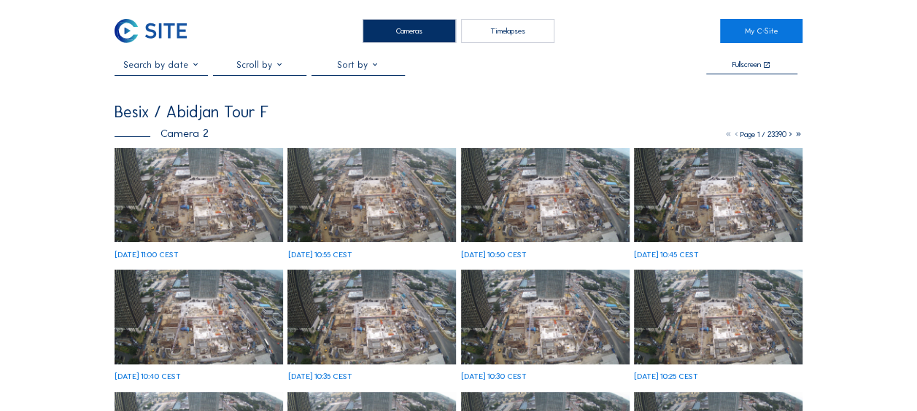
click at [216, 195] on img at bounding box center [198, 195] width 168 height 95
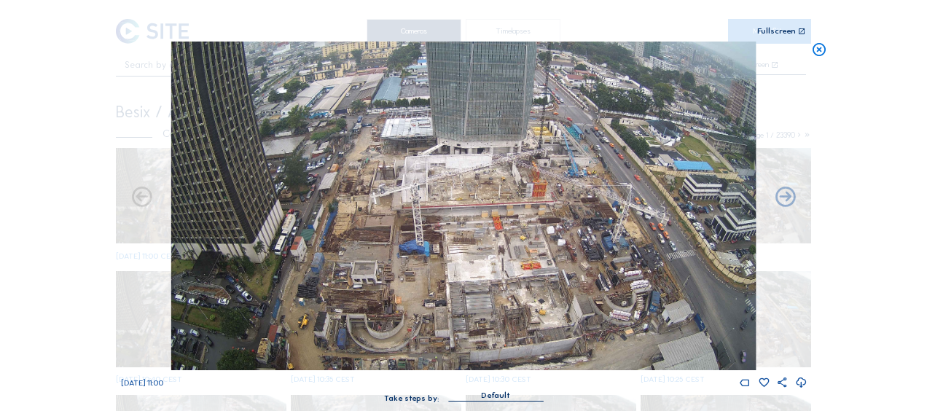
click at [817, 51] on icon at bounding box center [820, 50] width 16 height 17
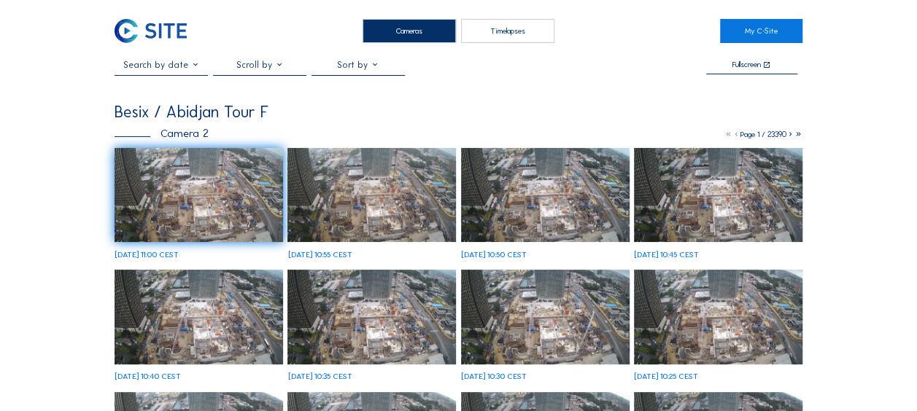
click at [163, 214] on img at bounding box center [198, 195] width 168 height 95
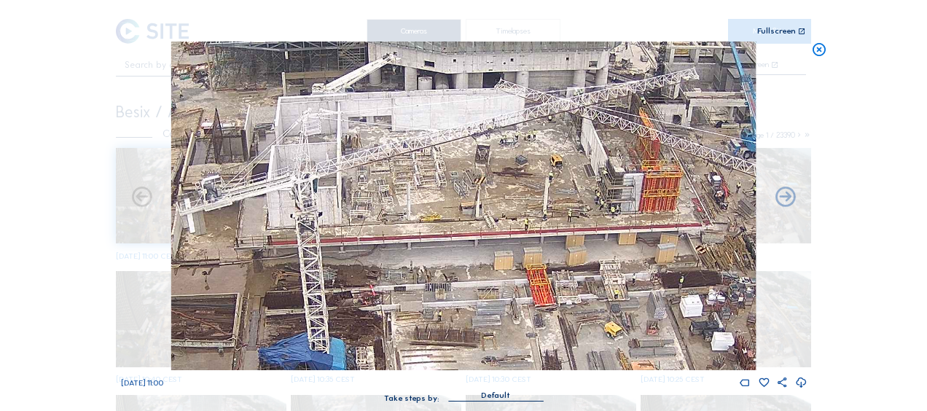
click at [453, 279] on img at bounding box center [463, 206] width 585 height 329
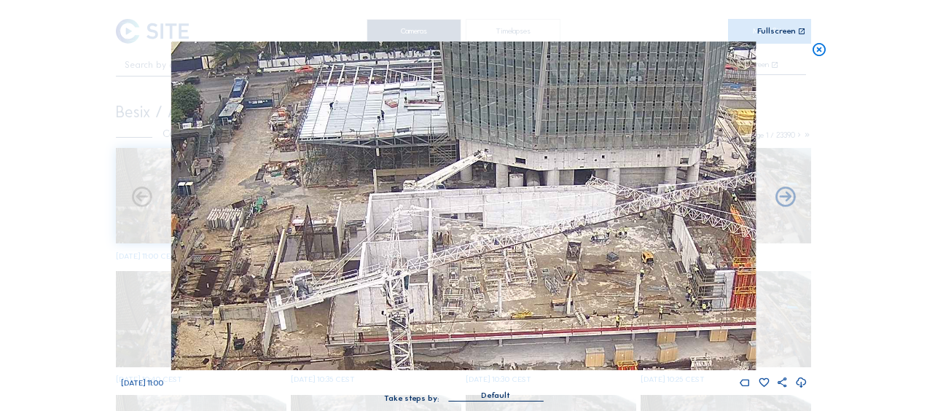
drag, startPoint x: 370, startPoint y: 223, endPoint x: 467, endPoint y: 262, distance: 104.7
click at [467, 262] on img at bounding box center [463, 206] width 585 height 329
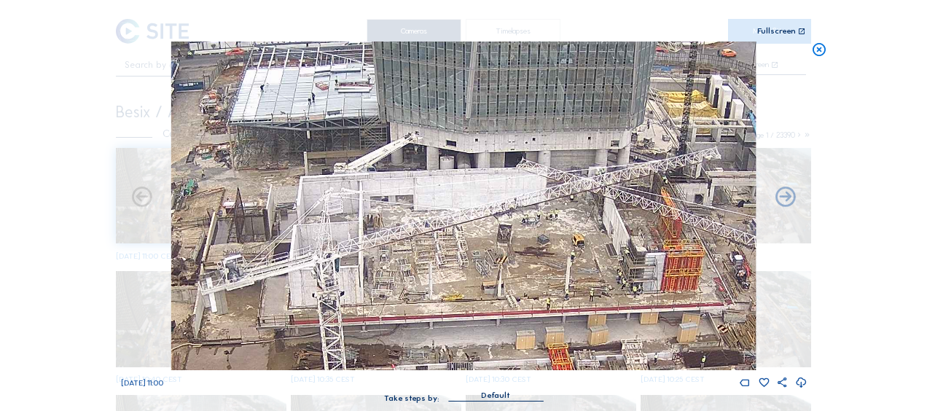
drag, startPoint x: 518, startPoint y: 246, endPoint x: 427, endPoint y: 222, distance: 93.4
click at [427, 222] on img at bounding box center [463, 206] width 585 height 329
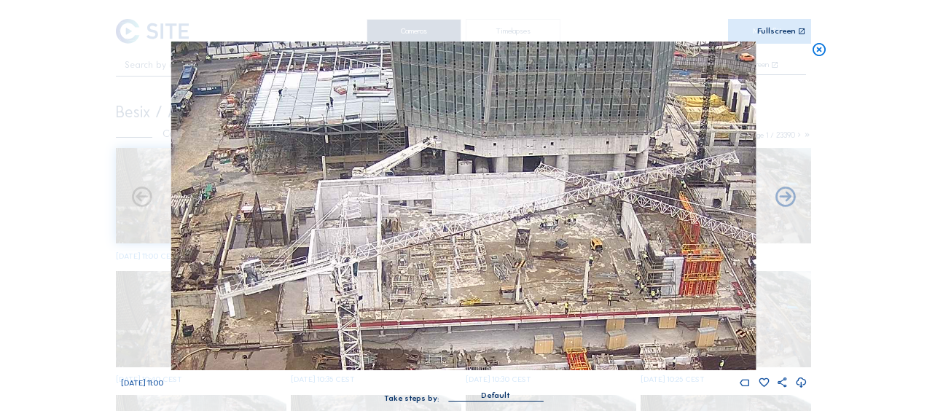
drag, startPoint x: 424, startPoint y: 242, endPoint x: 465, endPoint y: 252, distance: 42.1
click at [465, 252] on img at bounding box center [463, 206] width 585 height 329
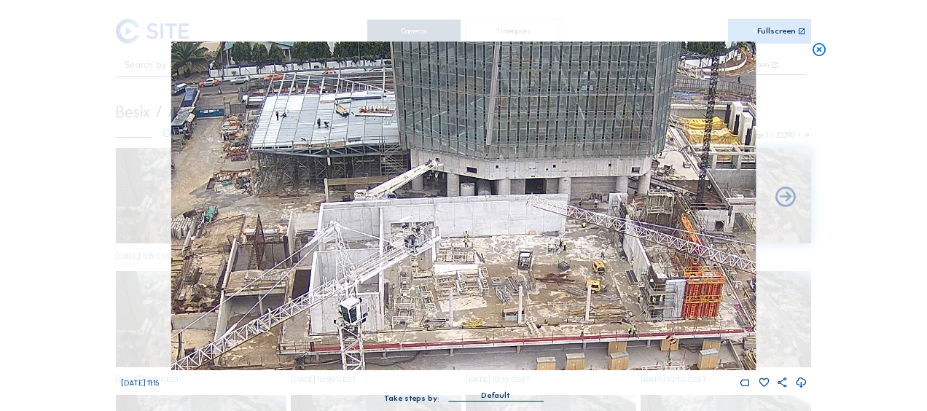
drag, startPoint x: 536, startPoint y: 211, endPoint x: 517, endPoint y: 228, distance: 25.3
click at [517, 228] on img at bounding box center [463, 206] width 585 height 329
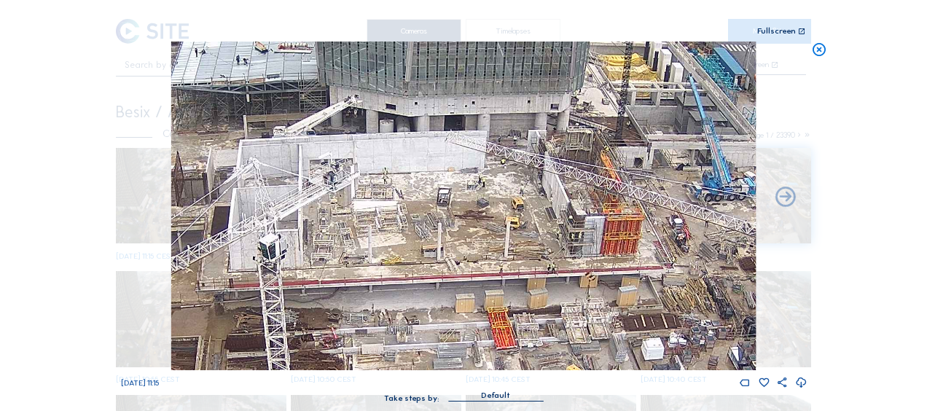
drag, startPoint x: 502, startPoint y: 258, endPoint x: 424, endPoint y: 192, distance: 101.9
click at [424, 188] on img at bounding box center [463, 206] width 585 height 329
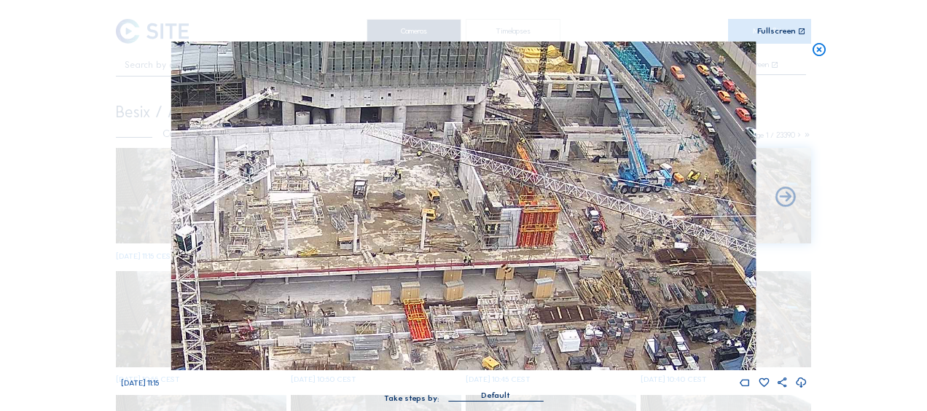
drag, startPoint x: 499, startPoint y: 236, endPoint x: 416, endPoint y: 230, distance: 82.6
click at [416, 230] on img at bounding box center [463, 206] width 585 height 329
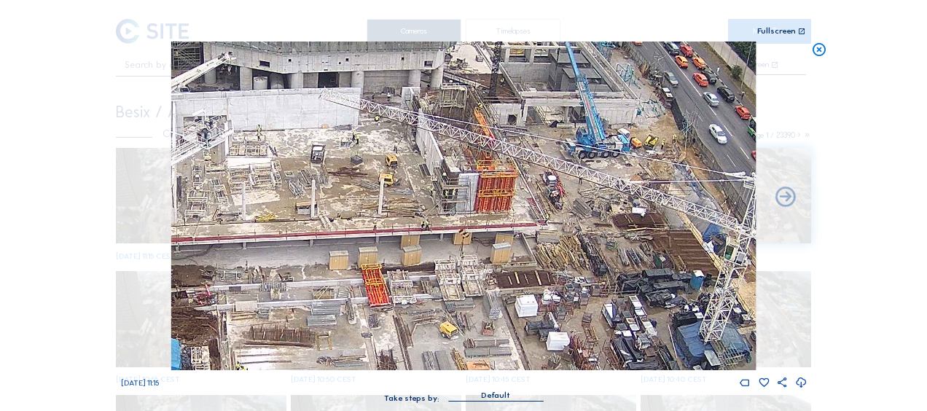
drag, startPoint x: 467, startPoint y: 230, endPoint x: 431, endPoint y: 203, distance: 44.8
click at [432, 203] on img at bounding box center [463, 206] width 585 height 329
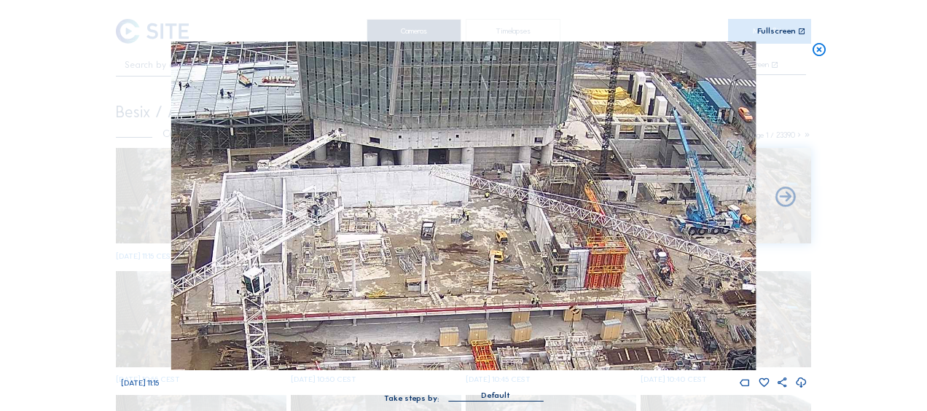
drag, startPoint x: 402, startPoint y: 179, endPoint x: 515, endPoint y: 257, distance: 136.7
click at [515, 257] on img at bounding box center [463, 206] width 585 height 329
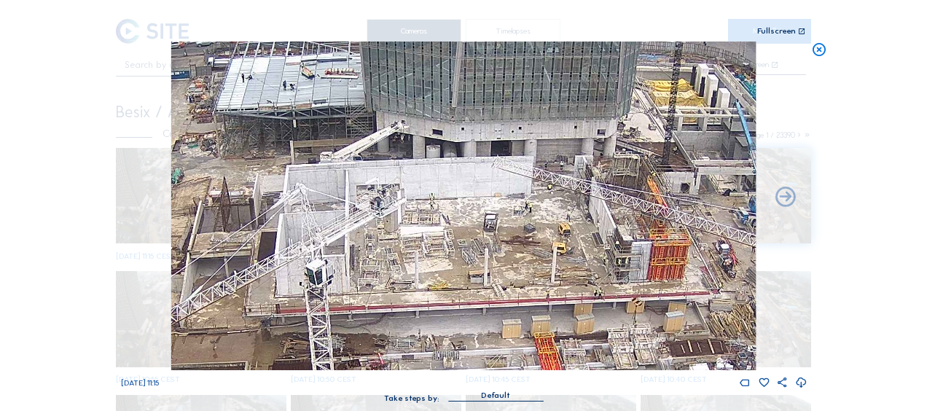
drag, startPoint x: 455, startPoint y: 266, endPoint x: 522, endPoint y: 268, distance: 67.1
click at [522, 268] on img at bounding box center [463, 206] width 585 height 329
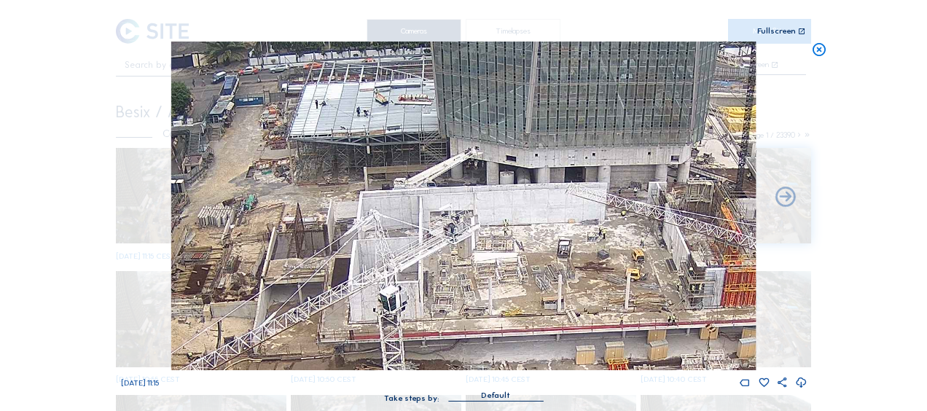
drag, startPoint x: 380, startPoint y: 275, endPoint x: 534, endPoint y: 306, distance: 157.0
click at [534, 306] on img at bounding box center [463, 206] width 585 height 329
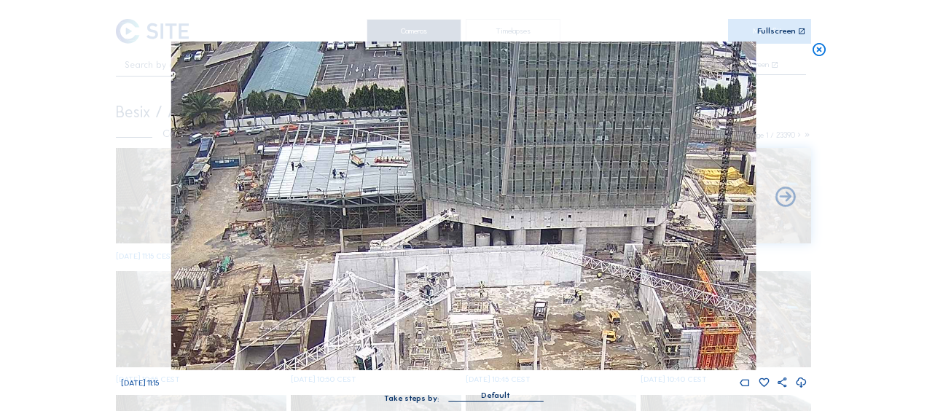
drag, startPoint x: 538, startPoint y: 221, endPoint x: 411, endPoint y: 271, distance: 136.5
click at [413, 270] on img at bounding box center [463, 206] width 585 height 329
